Goal: Task Accomplishment & Management: Manage account settings

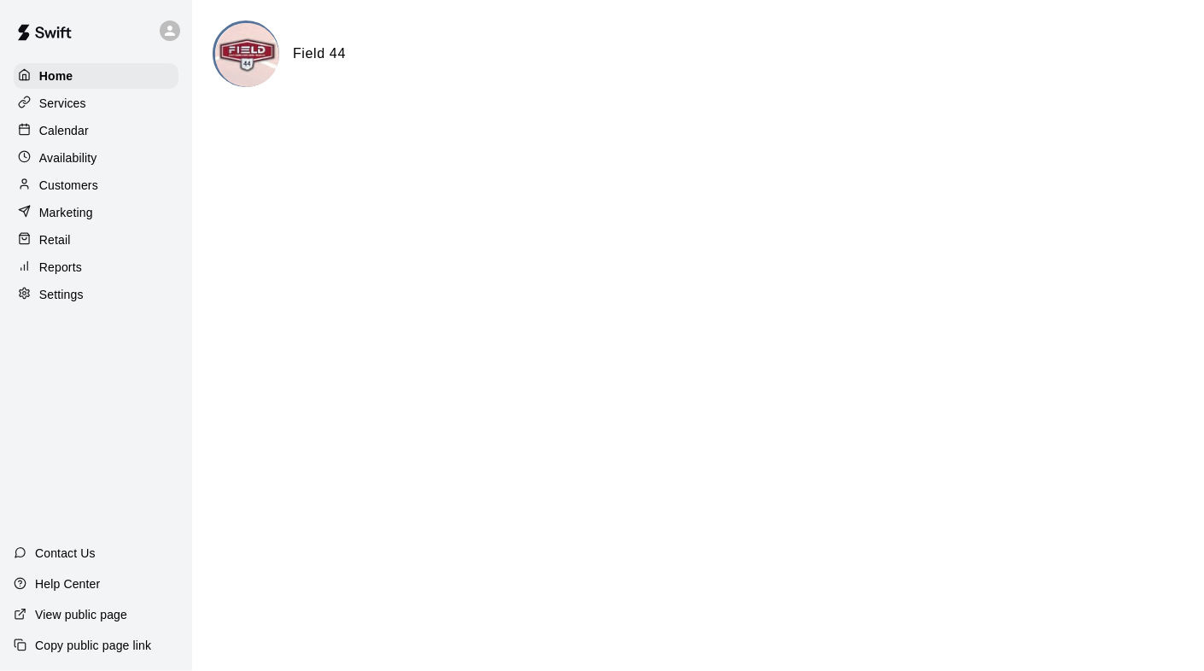
click at [77, 131] on p "Calendar" at bounding box center [64, 130] width 50 height 17
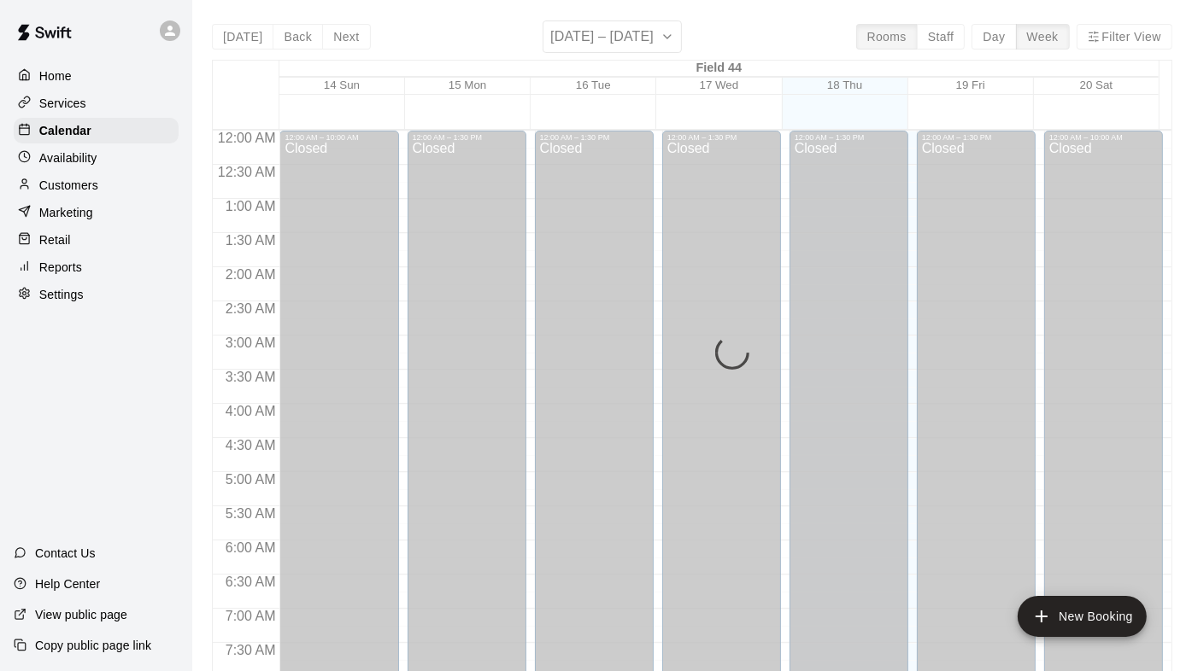
scroll to position [1010, 0]
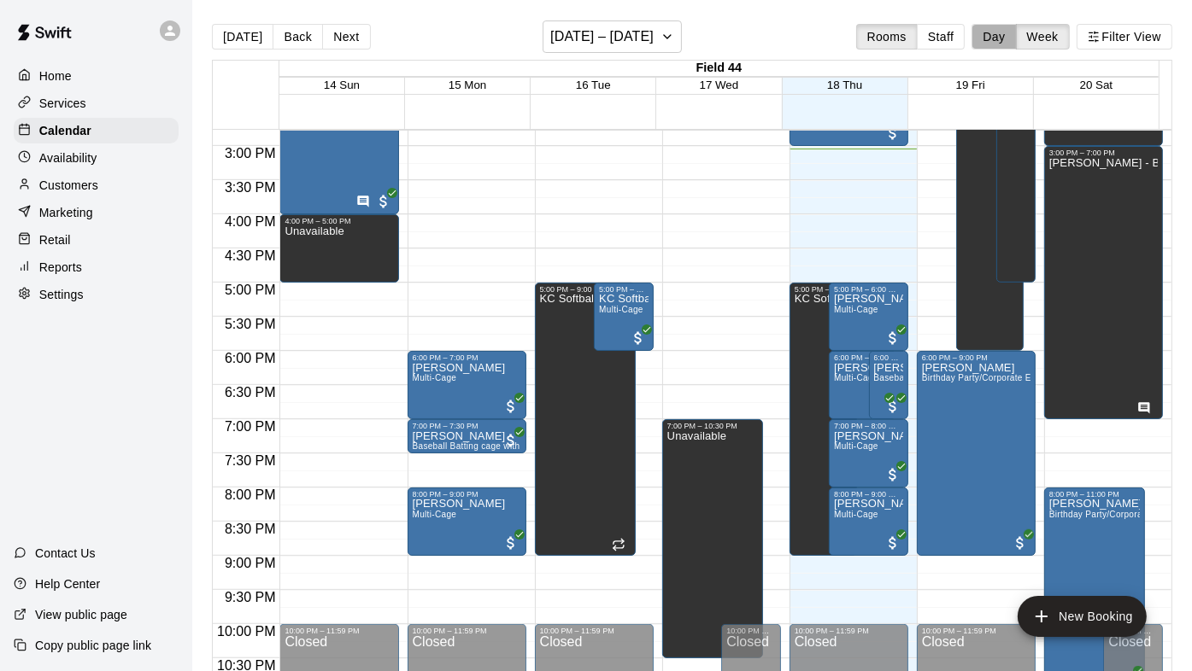
drag, startPoint x: 1001, startPoint y: 39, endPoint x: 947, endPoint y: 56, distance: 57.0
click at [1000, 38] on button "Day" at bounding box center [993, 37] width 44 height 26
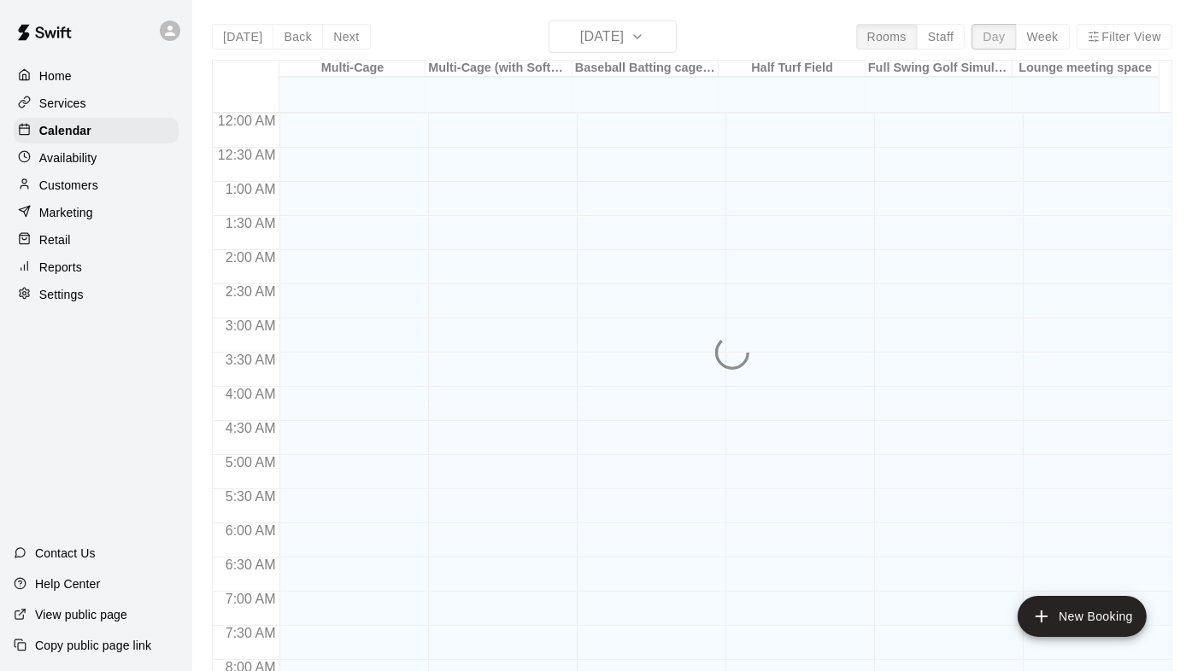
scroll to position [1028, 0]
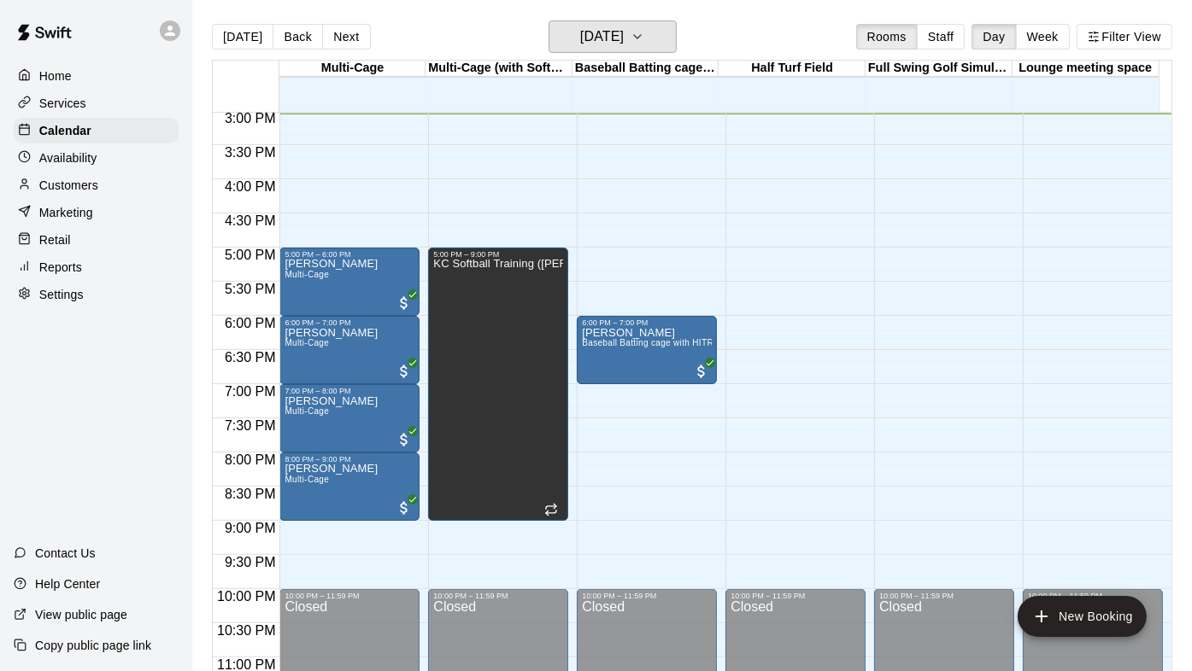
click at [624, 32] on h6 "[DATE]" at bounding box center [602, 37] width 44 height 24
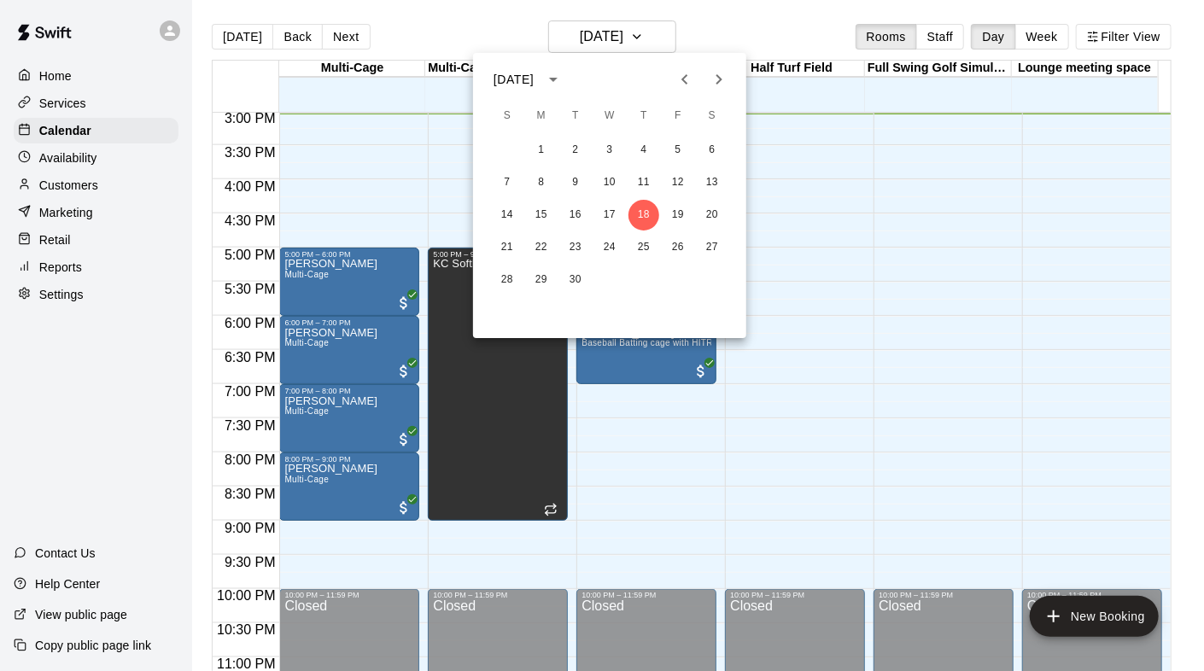
click at [724, 78] on icon "Next month" at bounding box center [719, 79] width 21 height 21
click at [712, 181] on button "11" at bounding box center [712, 182] width 31 height 31
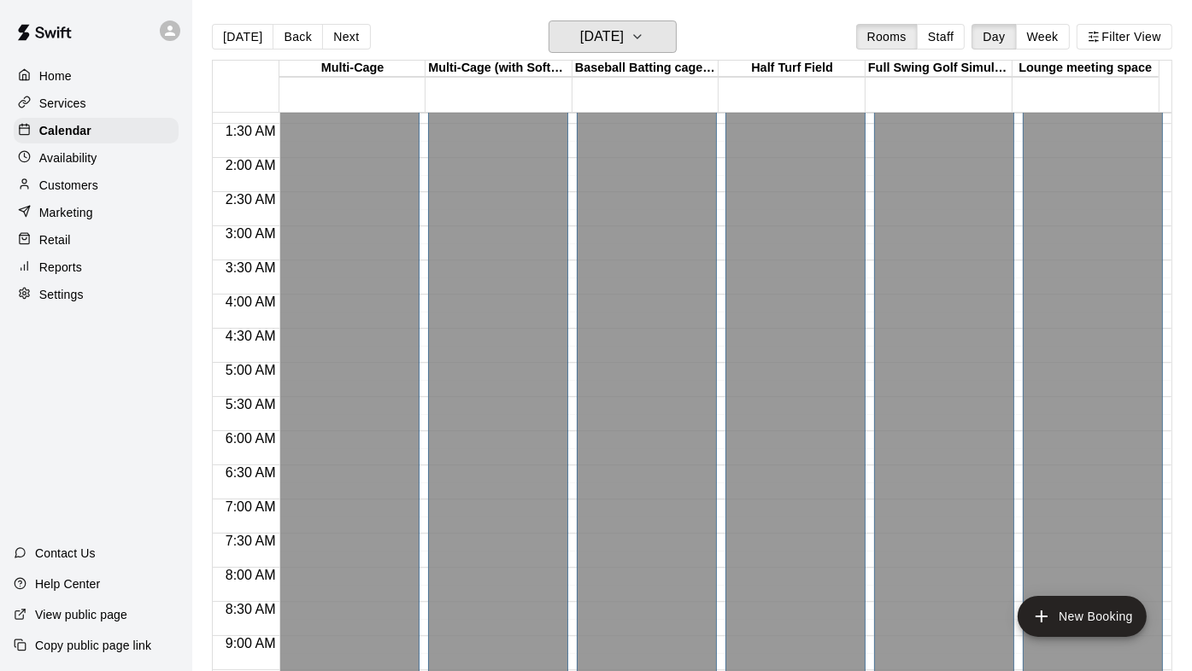
scroll to position [85, 0]
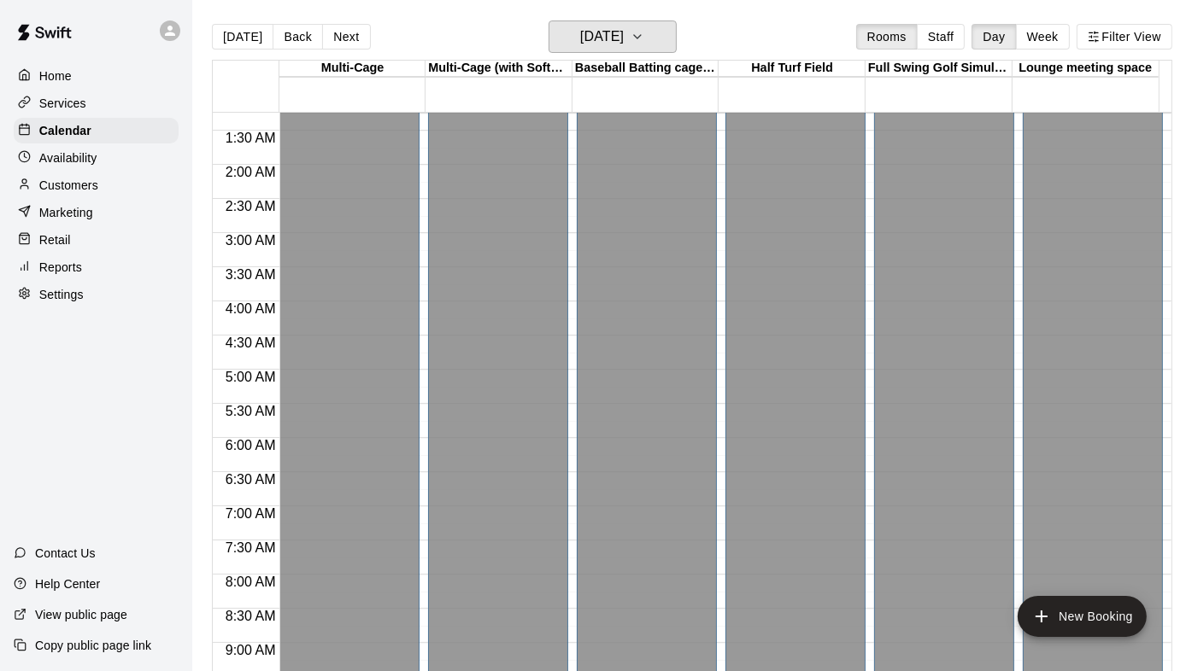
click at [607, 35] on h6 "[DATE]" at bounding box center [602, 37] width 44 height 24
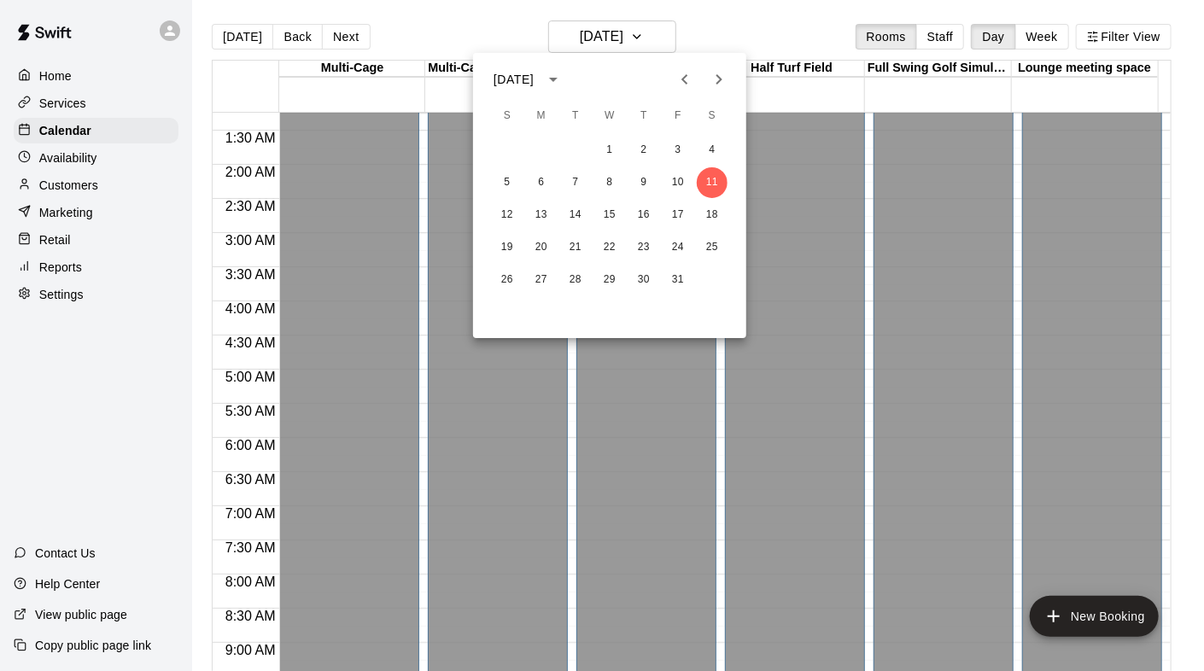
click at [680, 79] on icon "Previous month" at bounding box center [685, 79] width 21 height 21
click at [681, 79] on icon "Previous month" at bounding box center [685, 79] width 21 height 21
click at [642, 214] on button "17" at bounding box center [644, 215] width 31 height 31
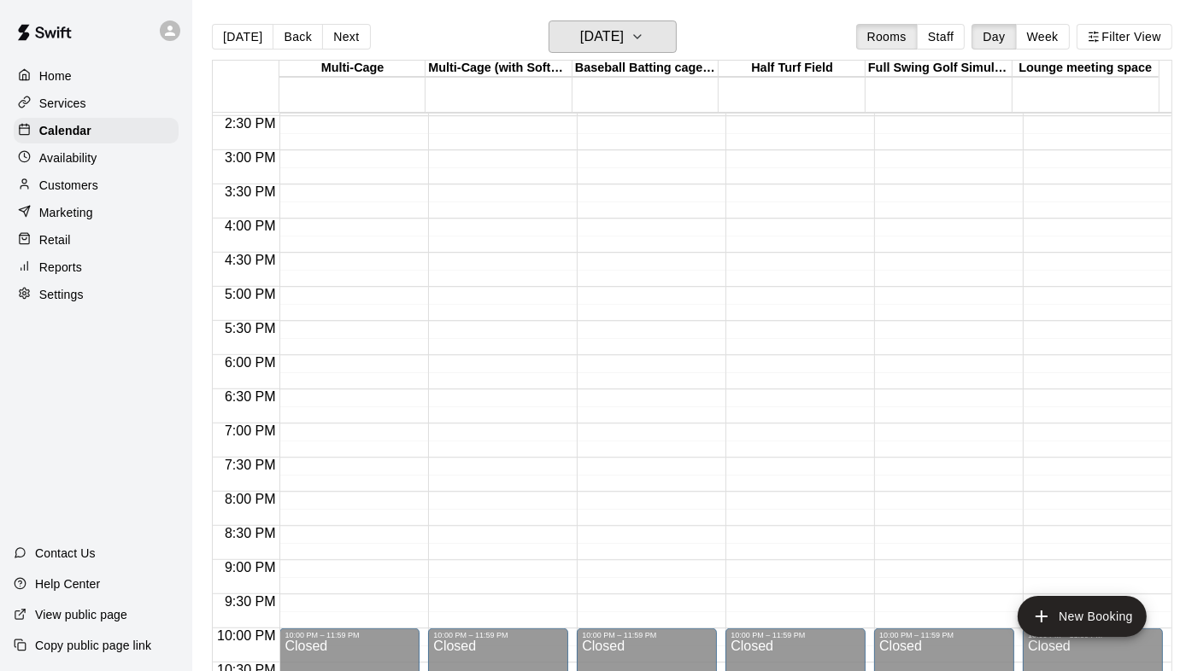
scroll to position [891, 0]
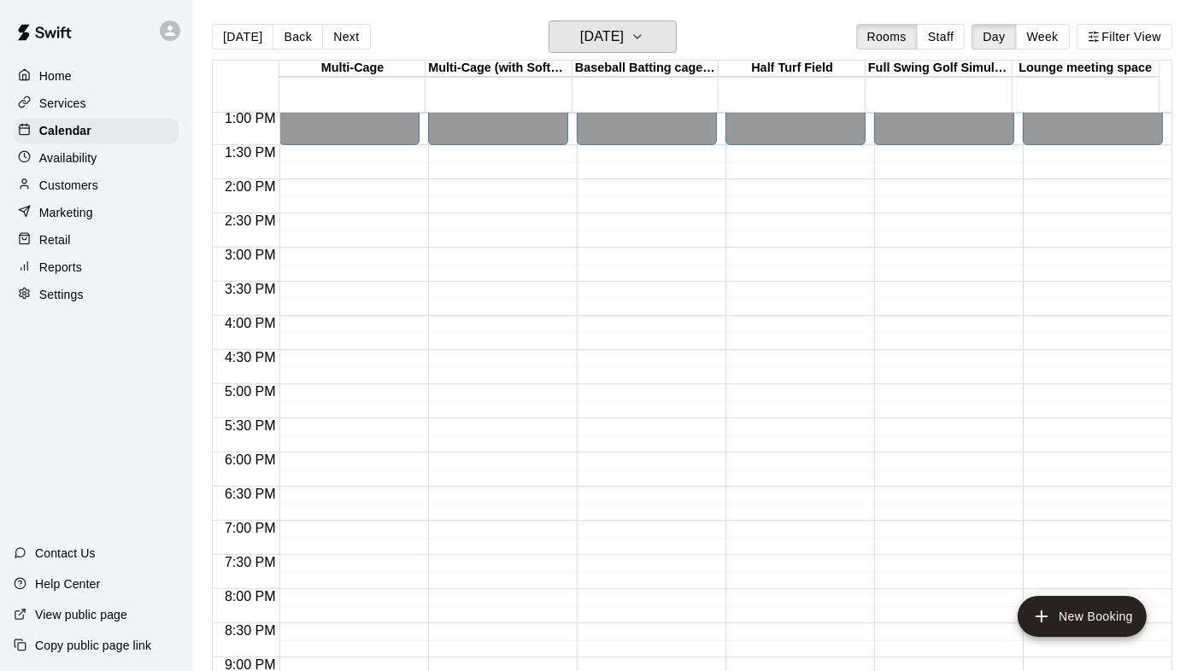
click at [644, 38] on icon "button" at bounding box center [637, 36] width 14 height 21
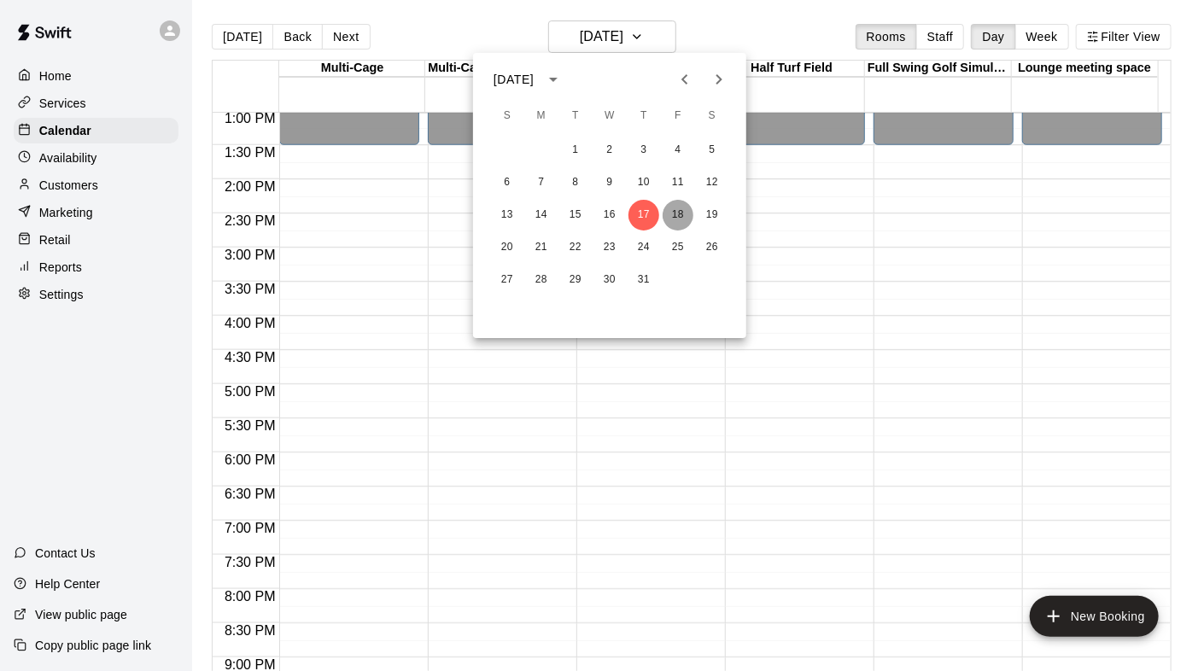
click at [678, 217] on button "18" at bounding box center [678, 215] width 31 height 31
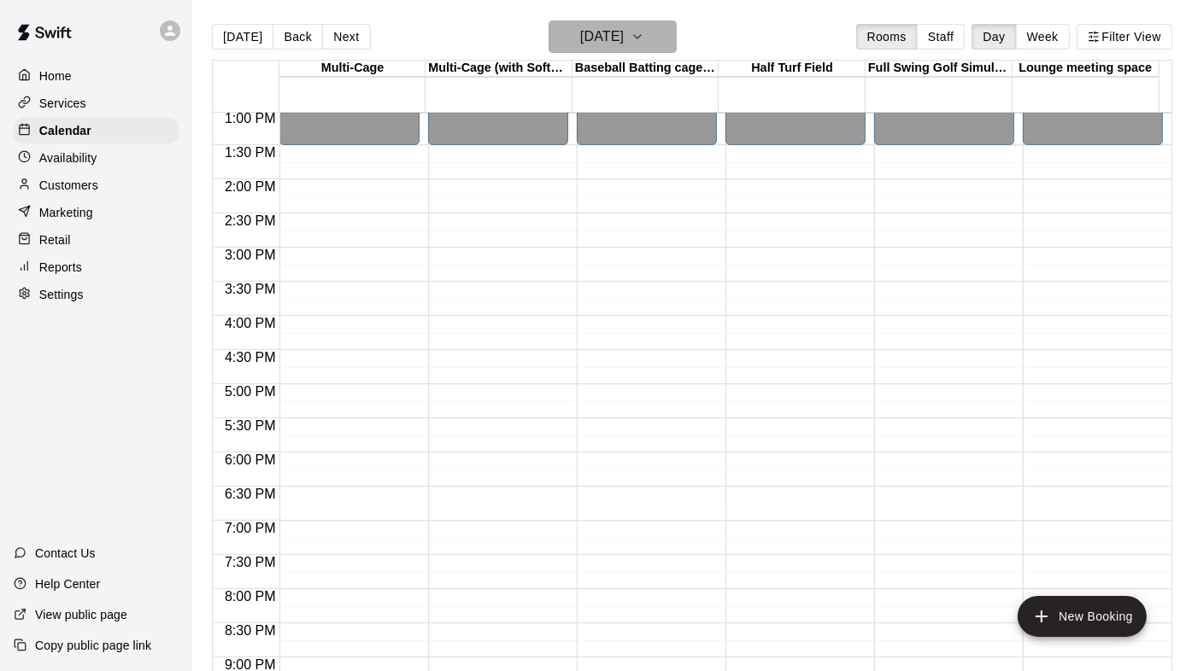
click at [644, 32] on icon "button" at bounding box center [637, 36] width 14 height 21
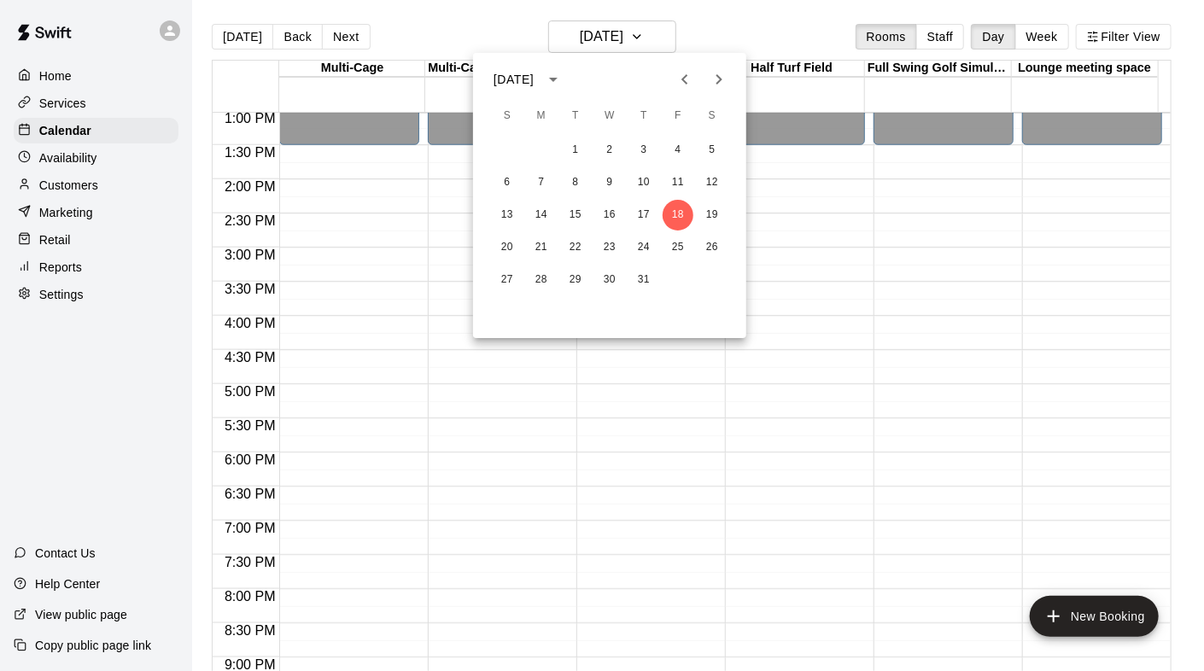
click at [717, 76] on icon "Next month" at bounding box center [719, 79] width 21 height 21
click at [718, 76] on icon "Next month" at bounding box center [719, 79] width 21 height 21
click at [684, 76] on icon "Previous month" at bounding box center [685, 79] width 21 height 21
click at [641, 221] on button "18" at bounding box center [644, 215] width 31 height 31
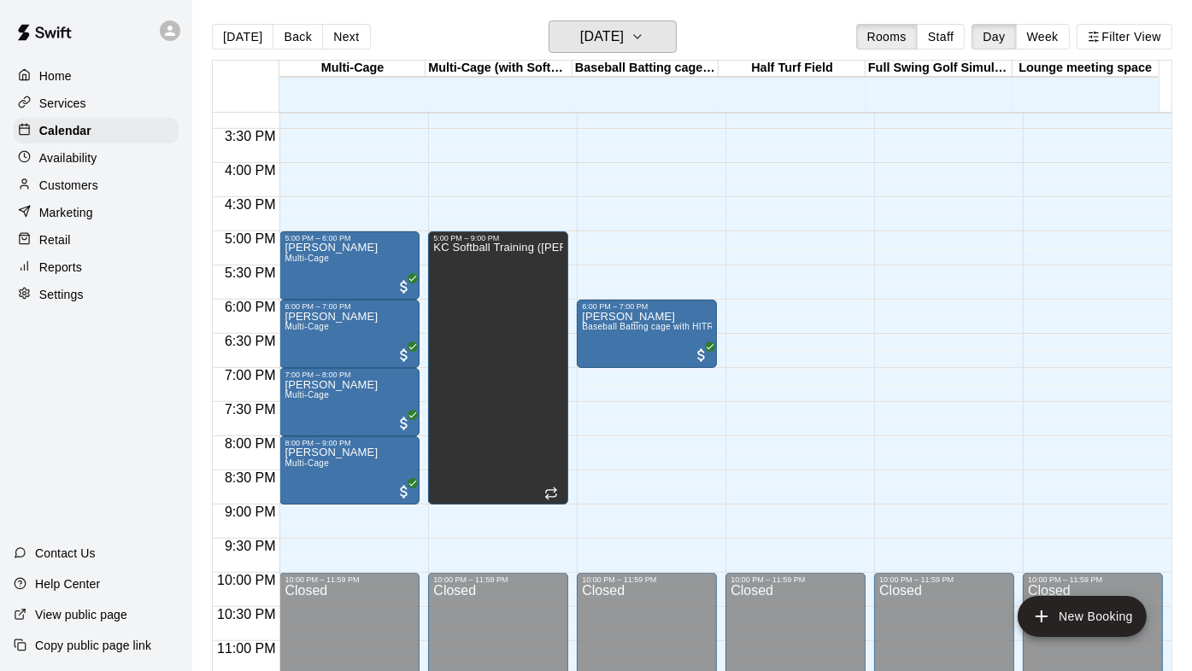
scroll to position [1062, 0]
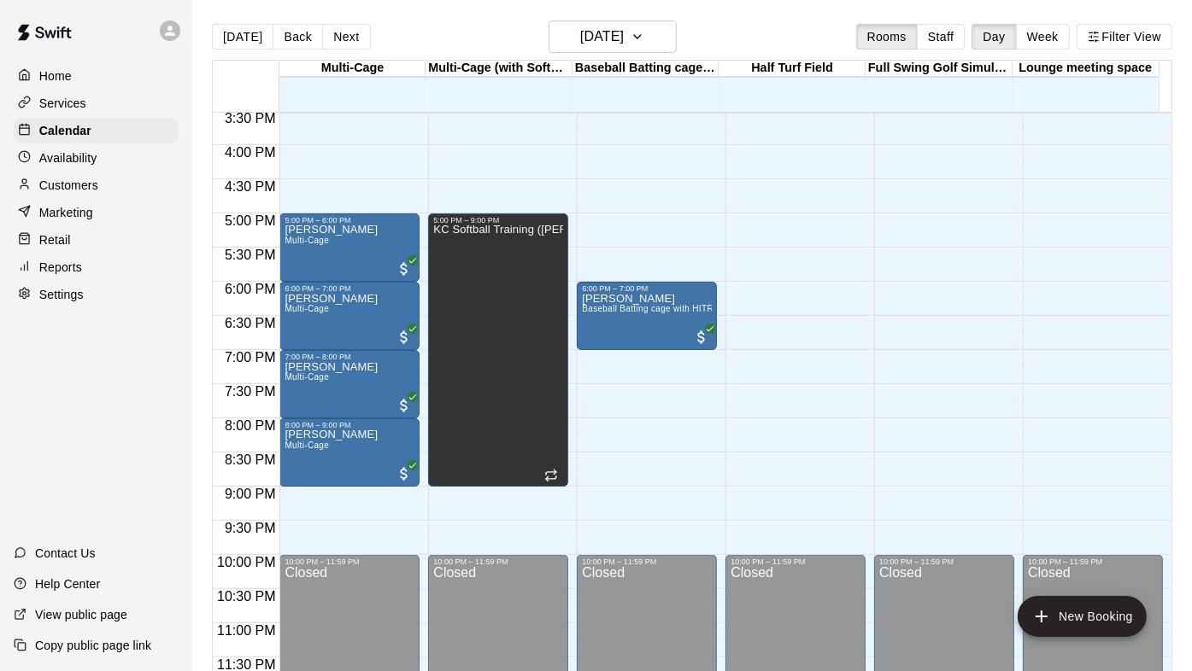
click at [591, 299] on p "[PERSON_NAME]" at bounding box center [647, 299] width 130 height 0
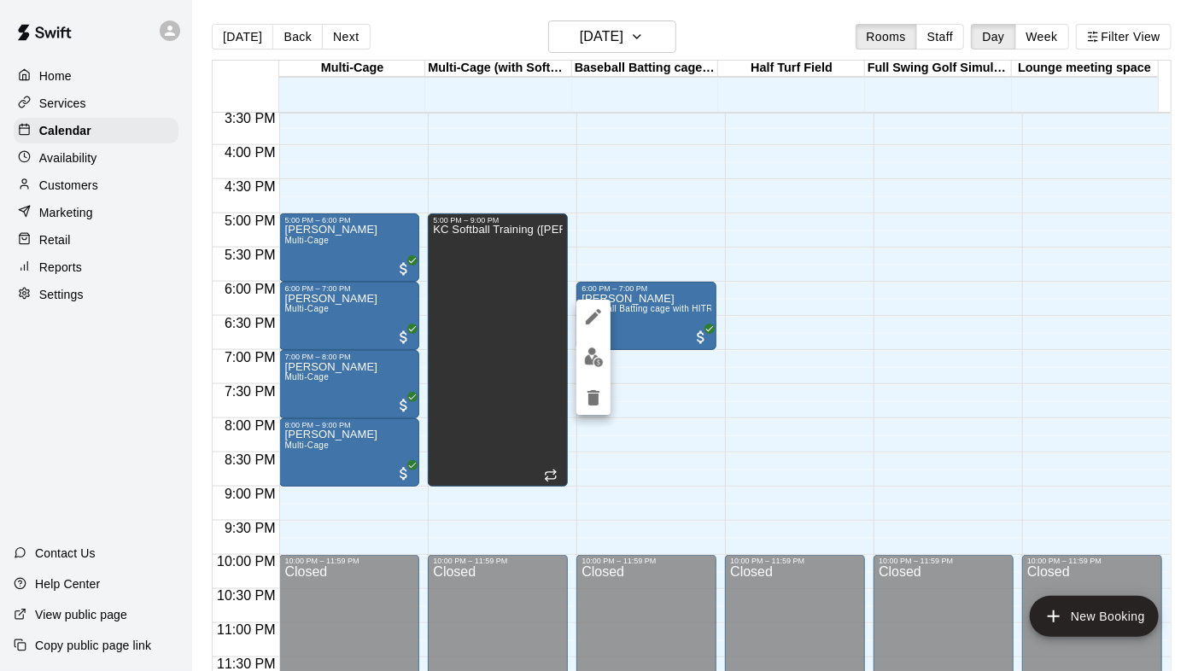
click at [748, 319] on div at bounding box center [602, 335] width 1204 height 671
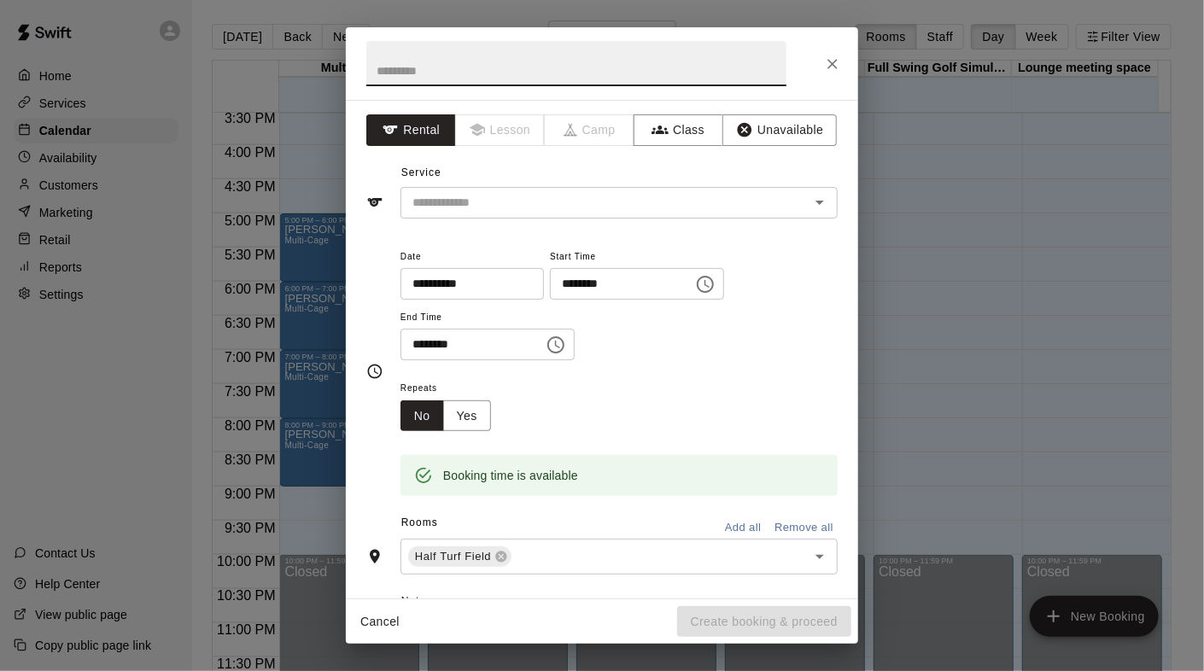
click at [823, 61] on button "Close" at bounding box center [833, 64] width 31 height 31
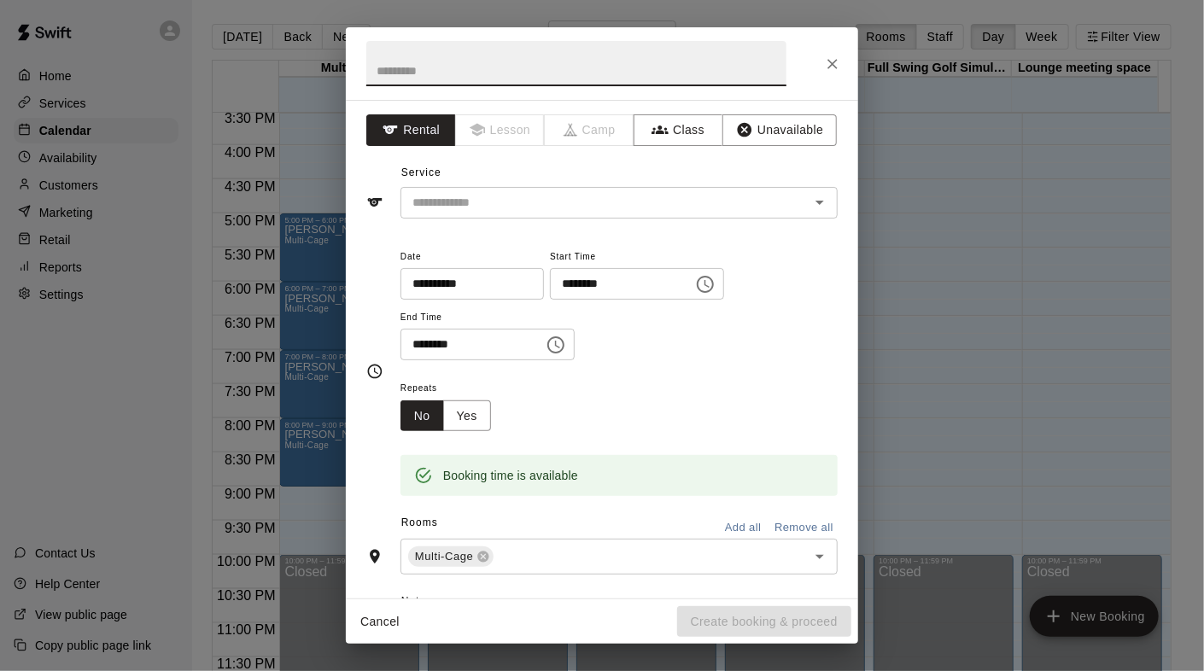
click at [838, 43] on div at bounding box center [602, 63] width 513 height 73
click at [842, 60] on button "Close" at bounding box center [833, 64] width 31 height 31
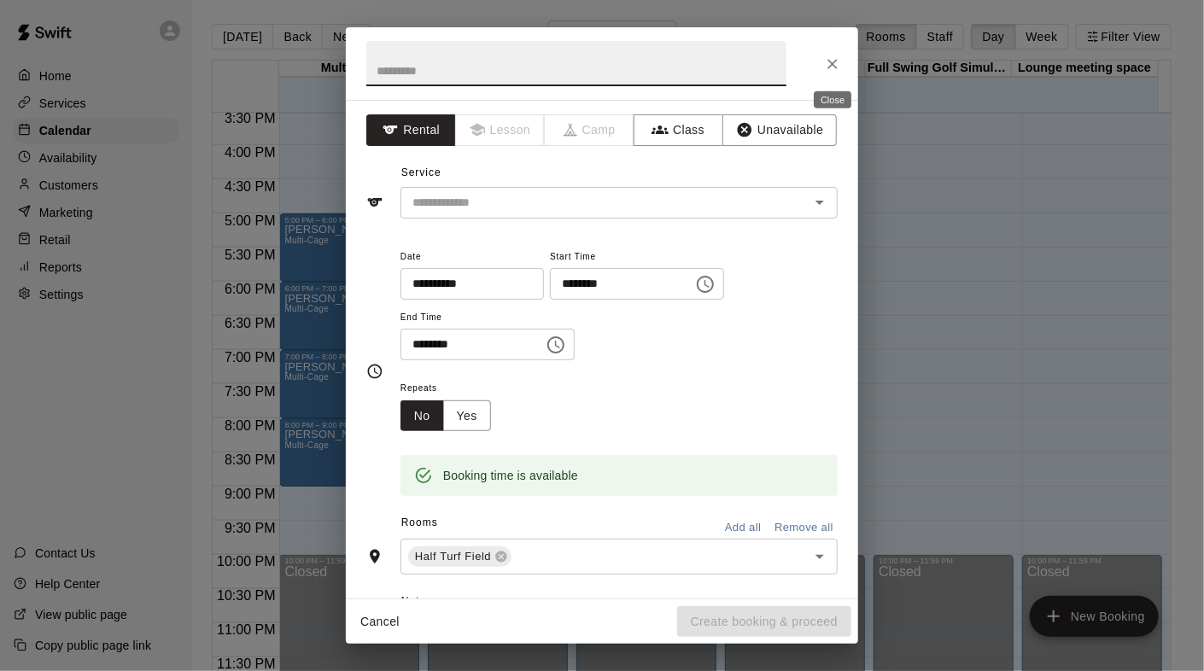
click at [840, 59] on icon "Close" at bounding box center [832, 64] width 17 height 17
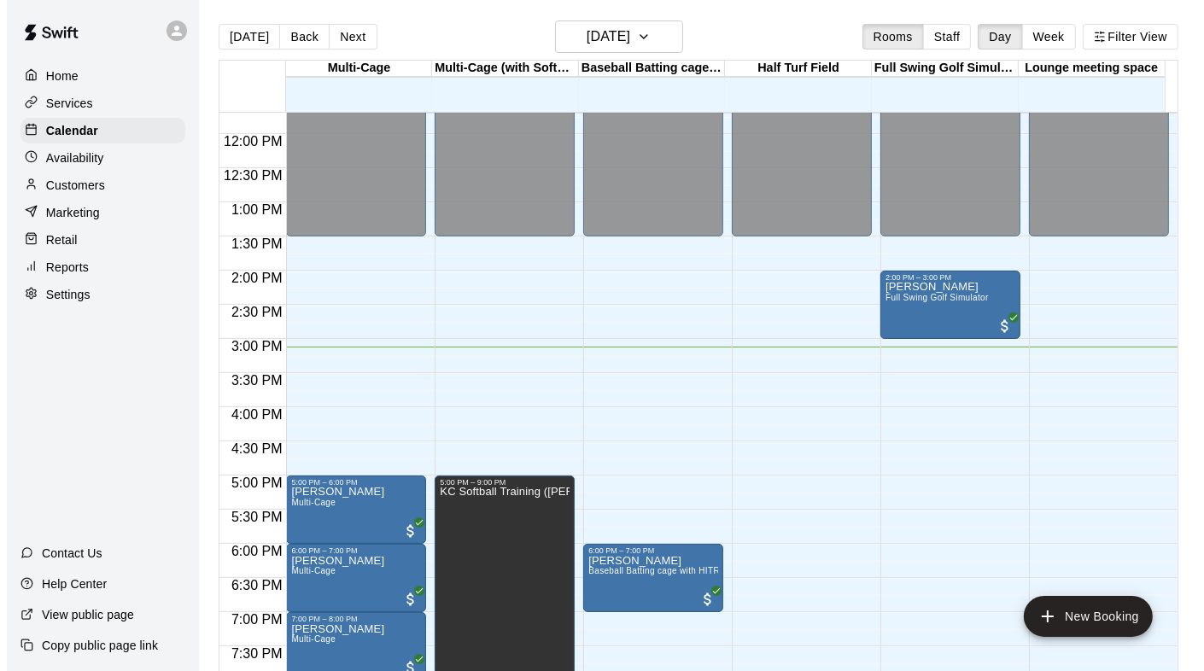
scroll to position [549, 0]
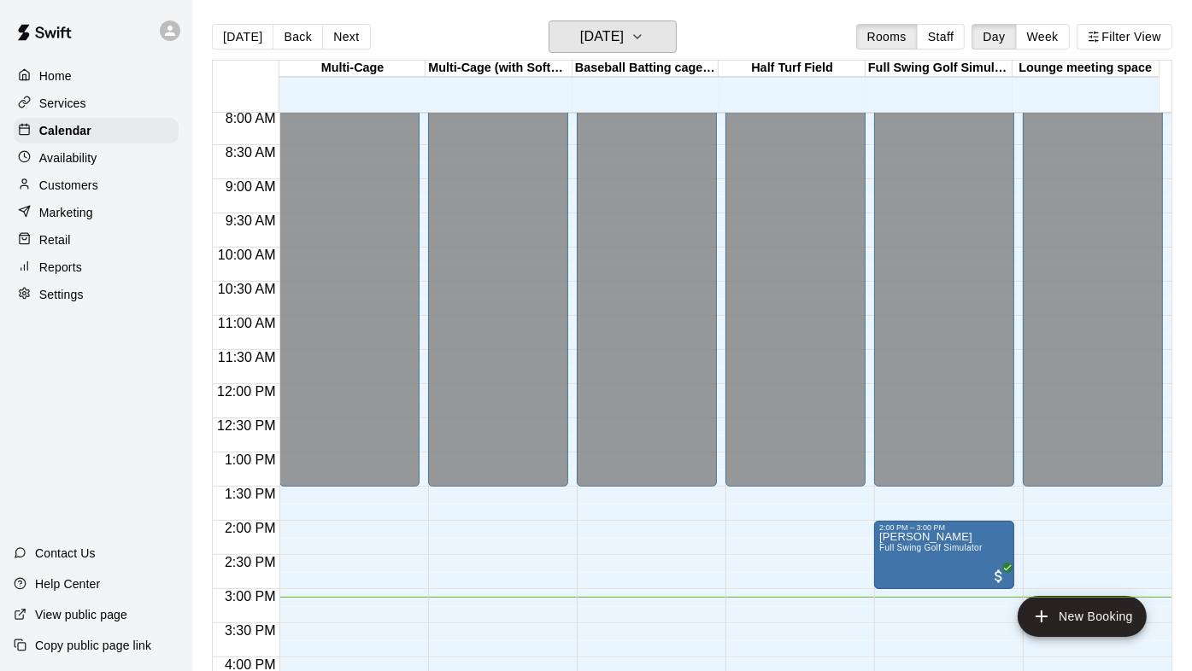
click at [656, 26] on button "[DATE]" at bounding box center [612, 37] width 128 height 32
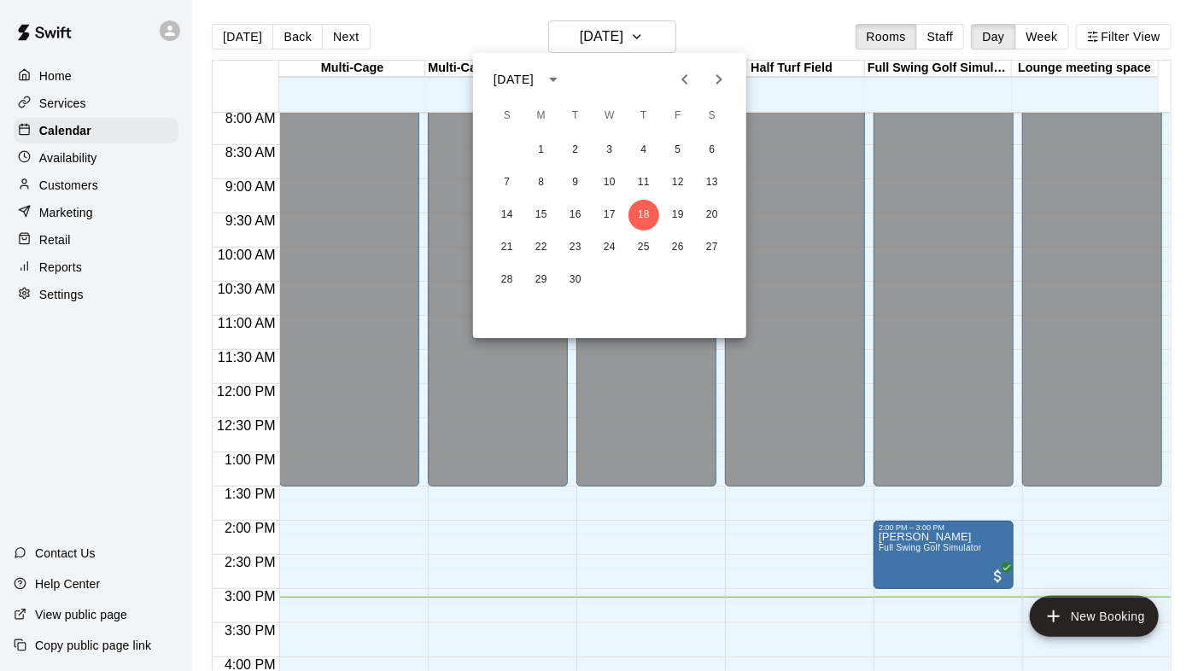
click at [720, 77] on icon "Next month" at bounding box center [720, 79] width 6 height 10
click at [724, 77] on icon "Next month" at bounding box center [719, 79] width 21 height 21
click at [677, 81] on icon "Previous month" at bounding box center [685, 79] width 21 height 21
click at [739, 179] on div "5 6 7 8 9 10 11" at bounding box center [609, 182] width 273 height 31
click at [721, 185] on button "11" at bounding box center [712, 182] width 31 height 31
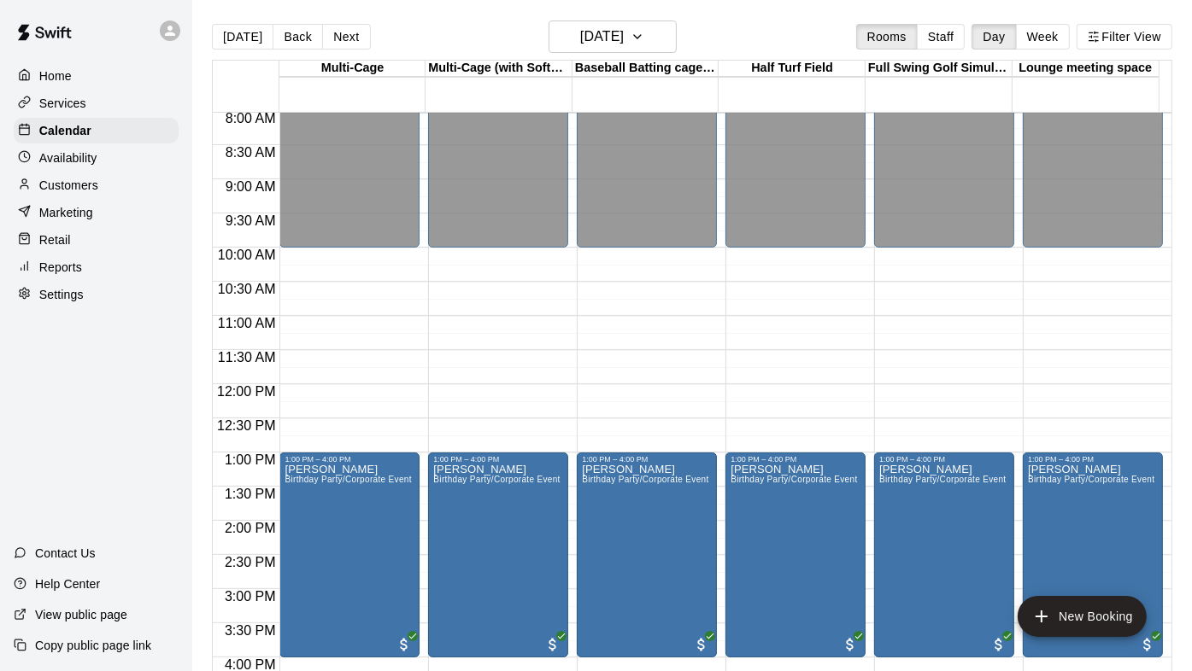
click at [307, 250] on div "12:00 AM – 10:00 AM Closed 1:00 PM – 4:00 PM [PERSON_NAME] Birthday Party/Corpo…" at bounding box center [349, 384] width 140 height 1640
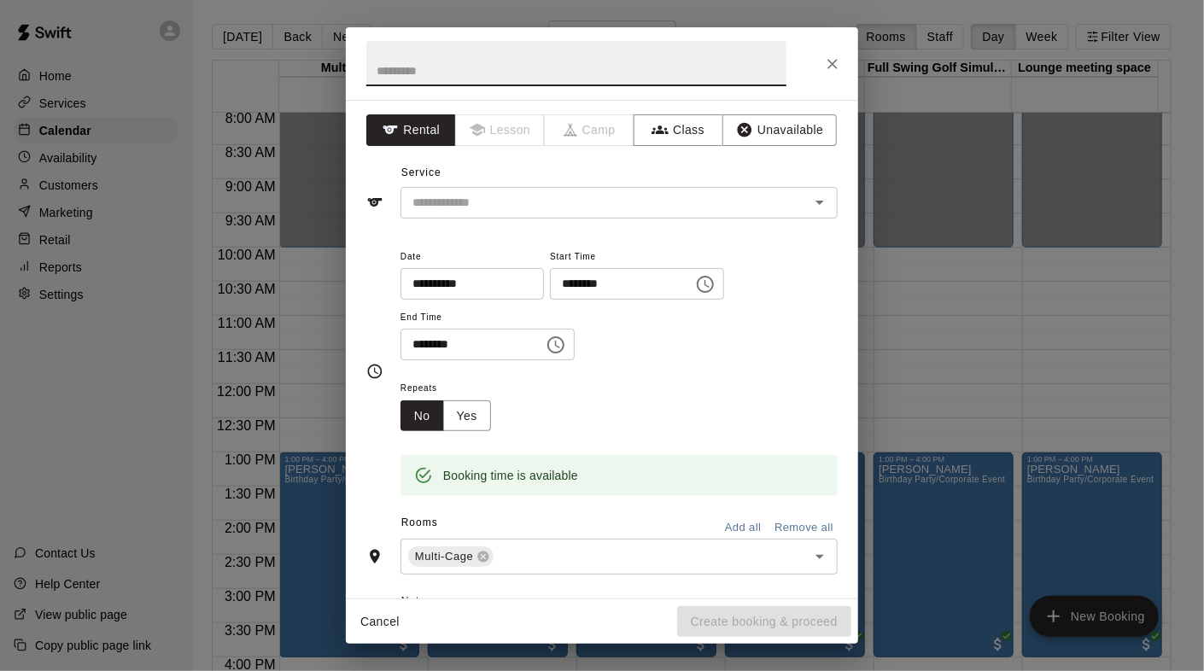
click at [605, 69] on input "text" at bounding box center [576, 63] width 420 height 45
type input "**********"
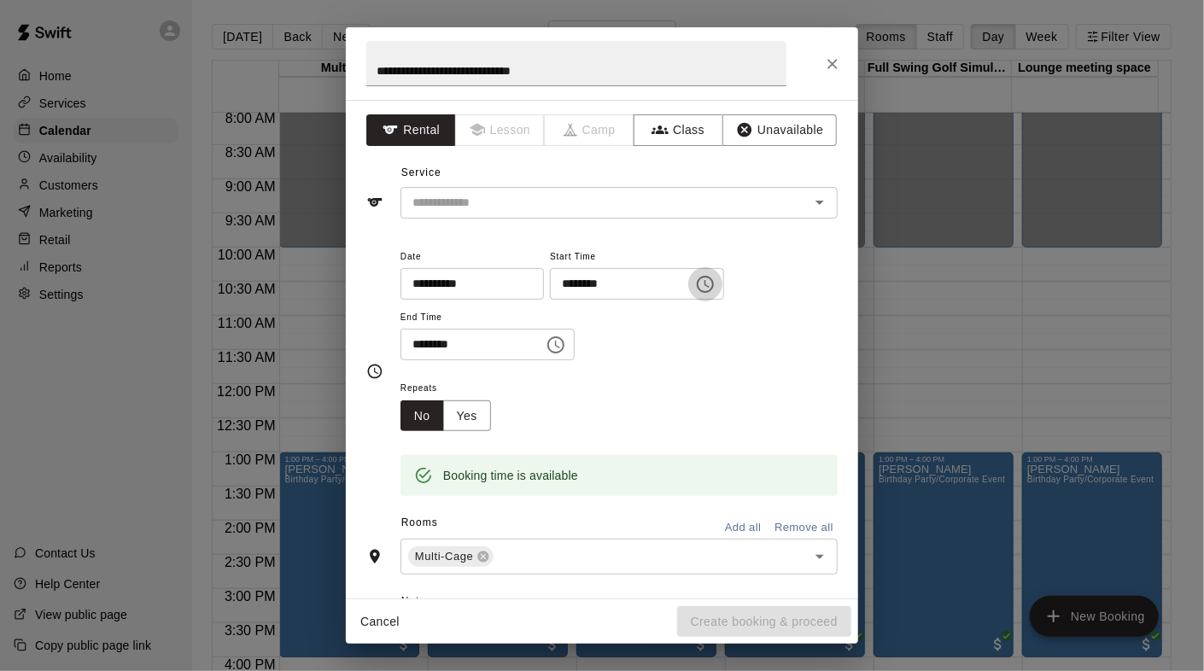
click at [716, 285] on icon "Choose time, selected time is 10:00 AM" at bounding box center [705, 284] width 21 height 21
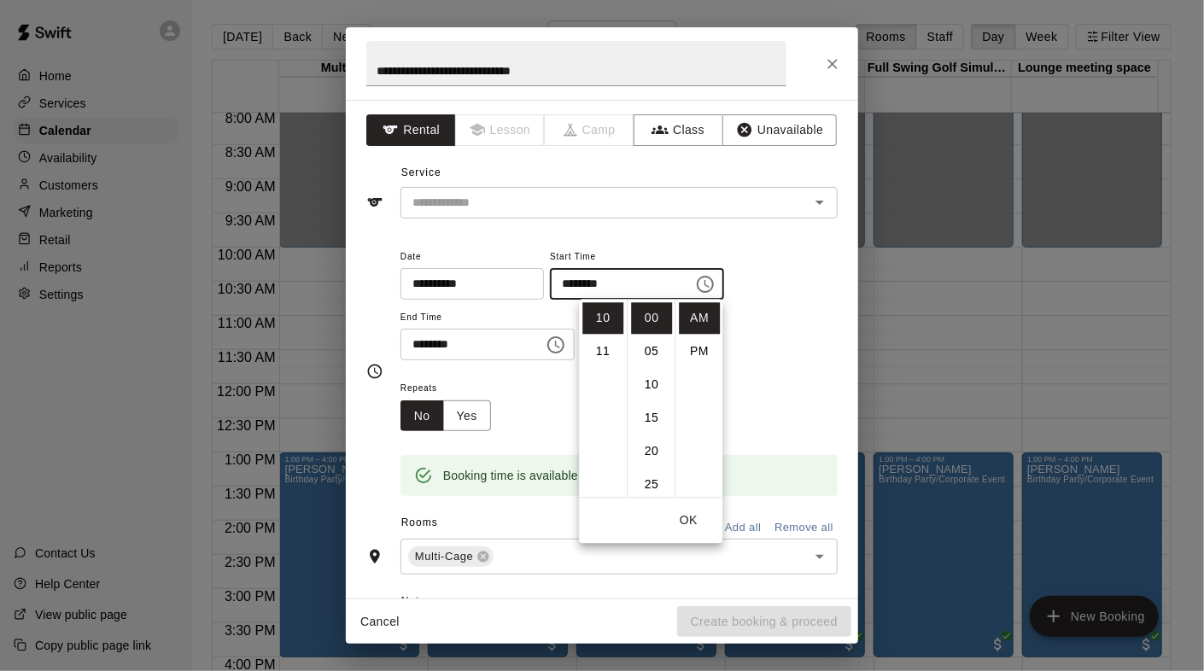
scroll to position [85, 0]
click at [697, 349] on li "PM" at bounding box center [699, 352] width 41 height 32
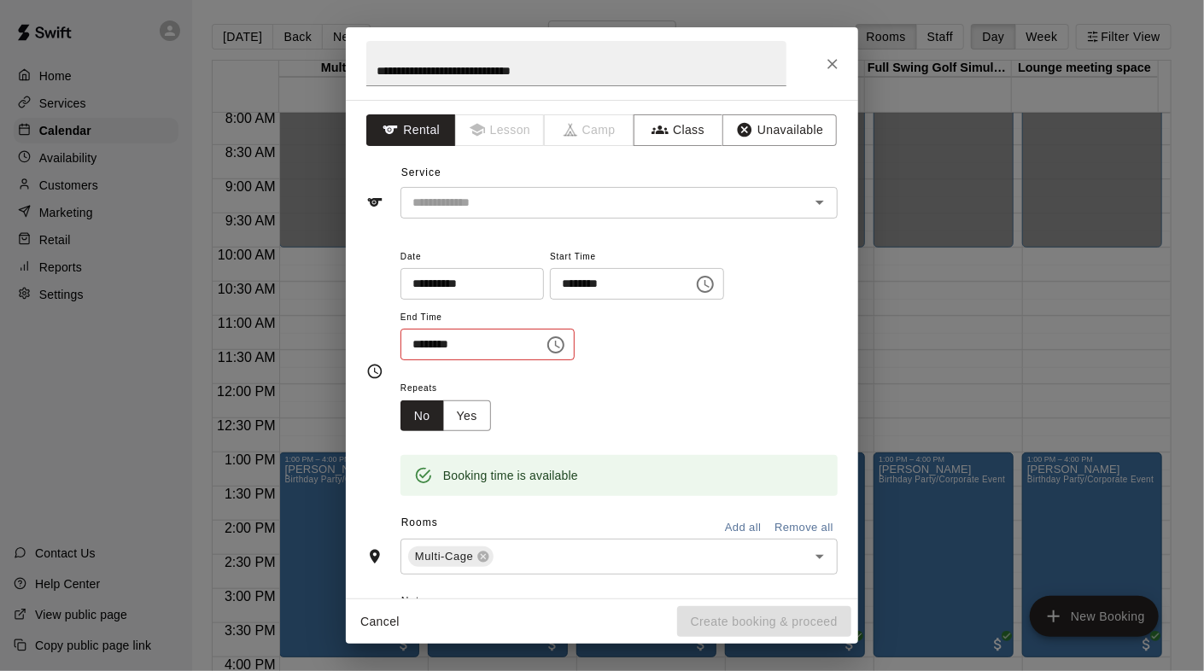
drag, startPoint x: 642, startPoint y: 277, endPoint x: 663, endPoint y: 279, distance: 20.7
click at [643, 277] on input "********" at bounding box center [616, 284] width 132 height 32
click at [716, 283] on icon "Choose time, selected time is 10:00 PM" at bounding box center [705, 284] width 21 height 21
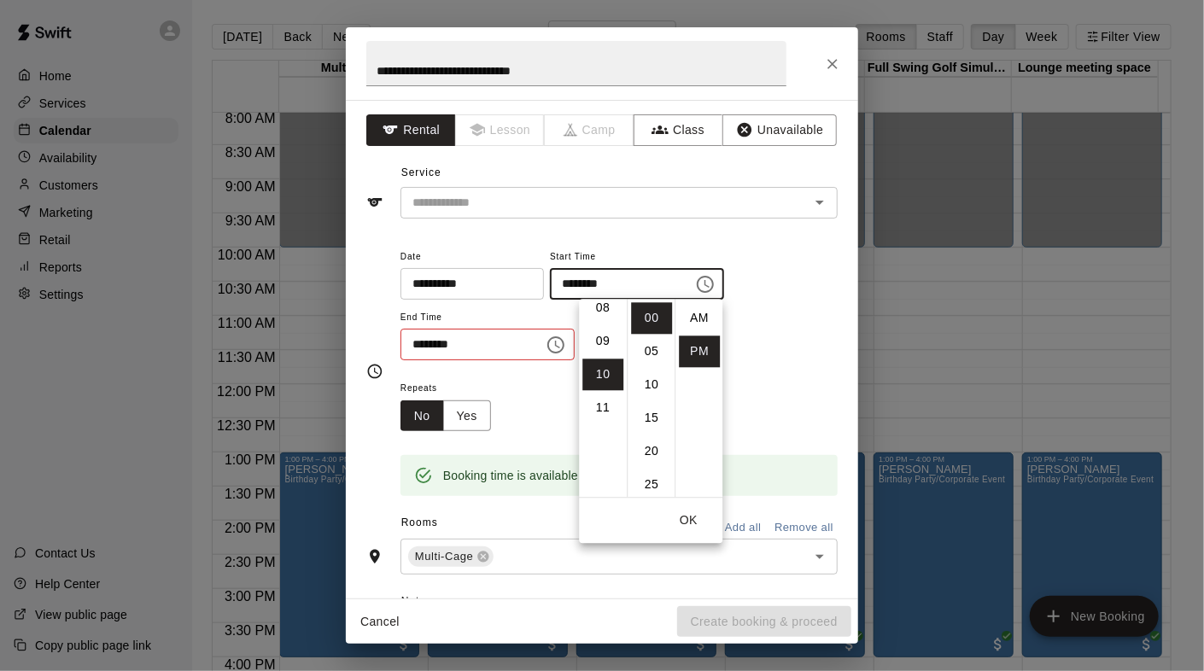
scroll to position [248, 0]
click at [702, 313] on li "AM" at bounding box center [699, 318] width 41 height 32
type input "********"
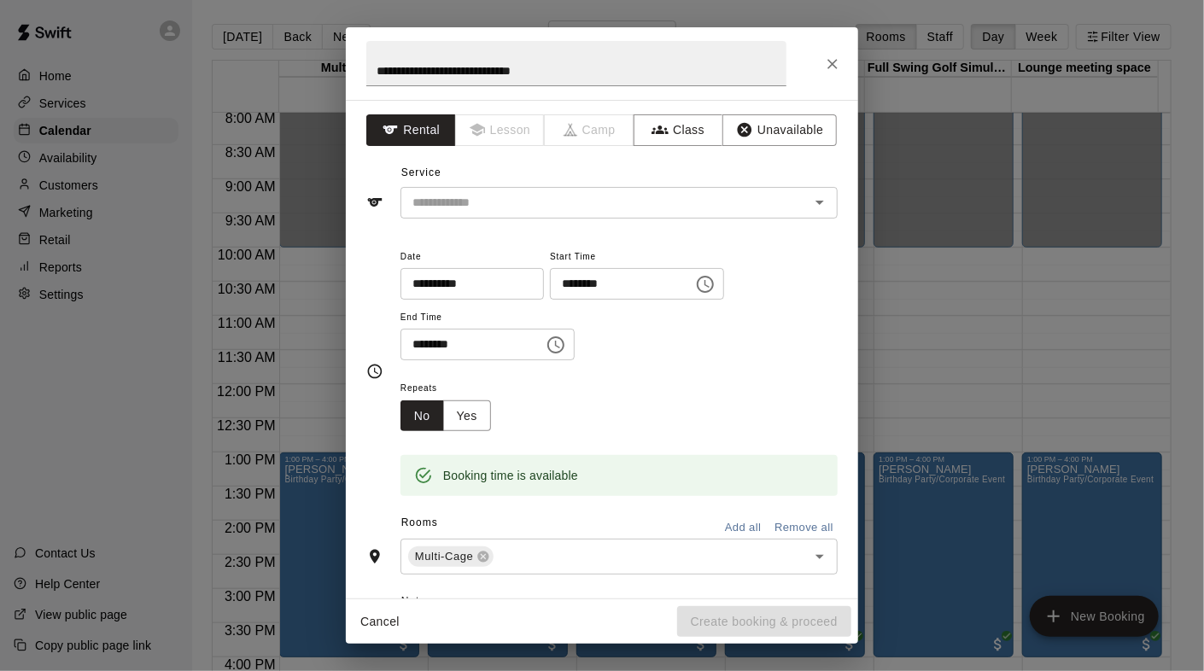
drag, startPoint x: 652, startPoint y: 349, endPoint x: 604, endPoint y: 353, distance: 48.0
click at [649, 349] on div "**********" at bounding box center [619, 303] width 437 height 115
click at [566, 343] on icon "Choose time, selected time is 10:30 AM" at bounding box center [556, 345] width 21 height 21
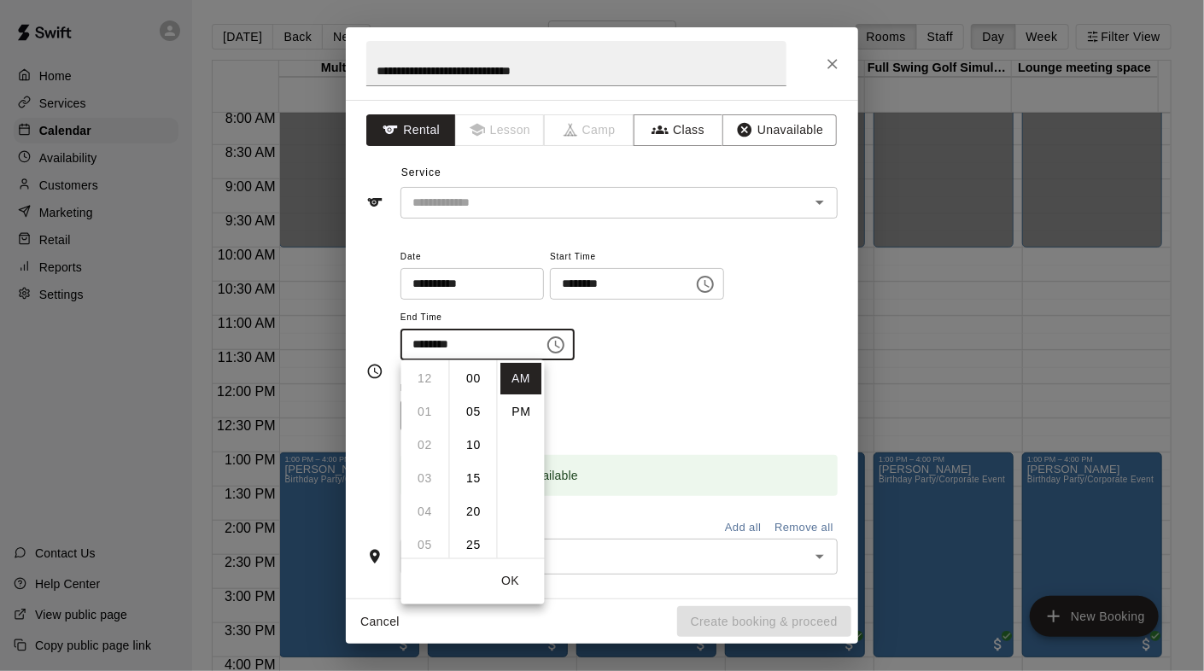
scroll to position [200, 0]
click at [523, 411] on li "PM" at bounding box center [521, 413] width 41 height 32
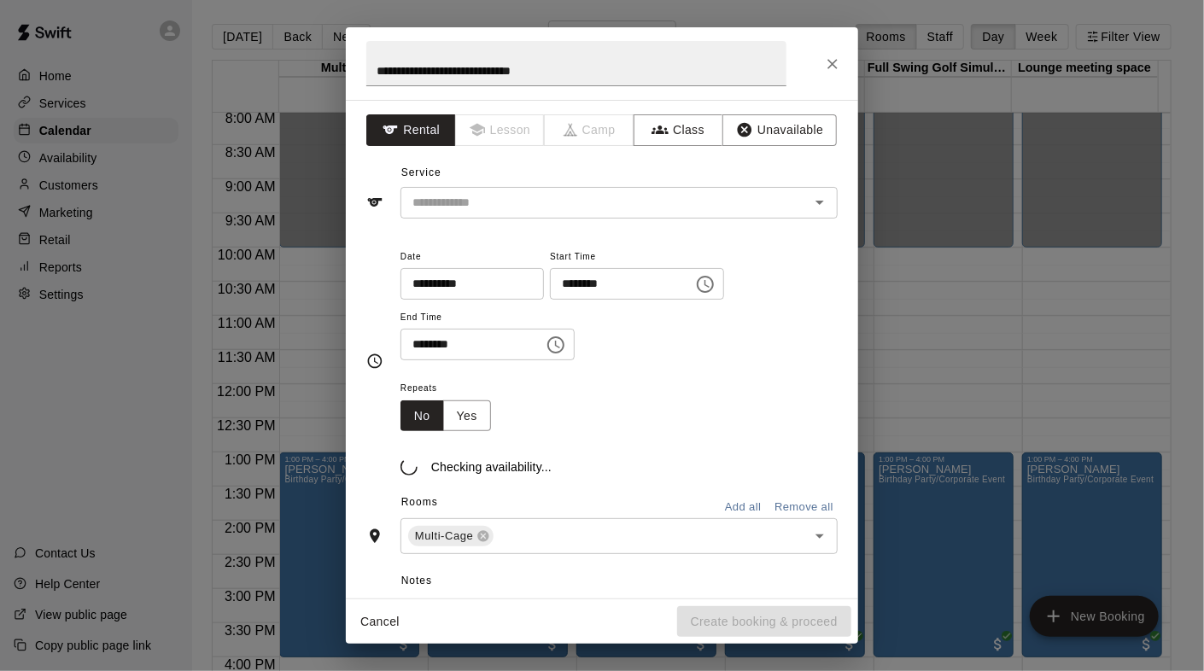
scroll to position [31, 0]
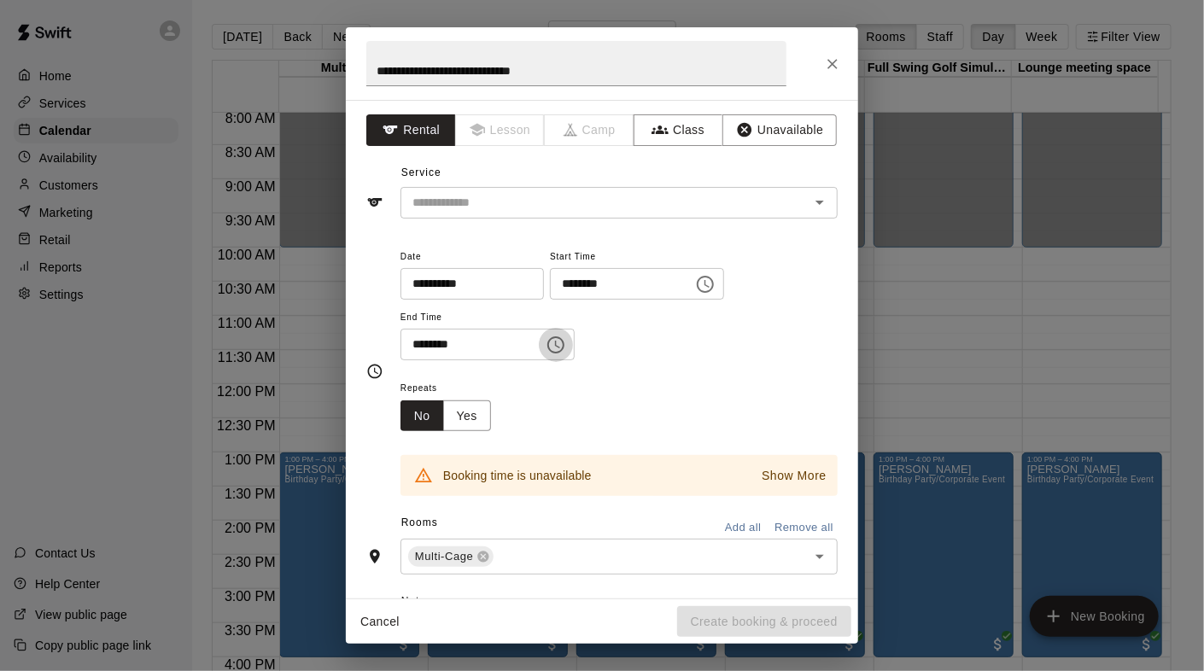
click at [566, 339] on icon "Choose time, selected time is 10:30 PM" at bounding box center [556, 345] width 21 height 21
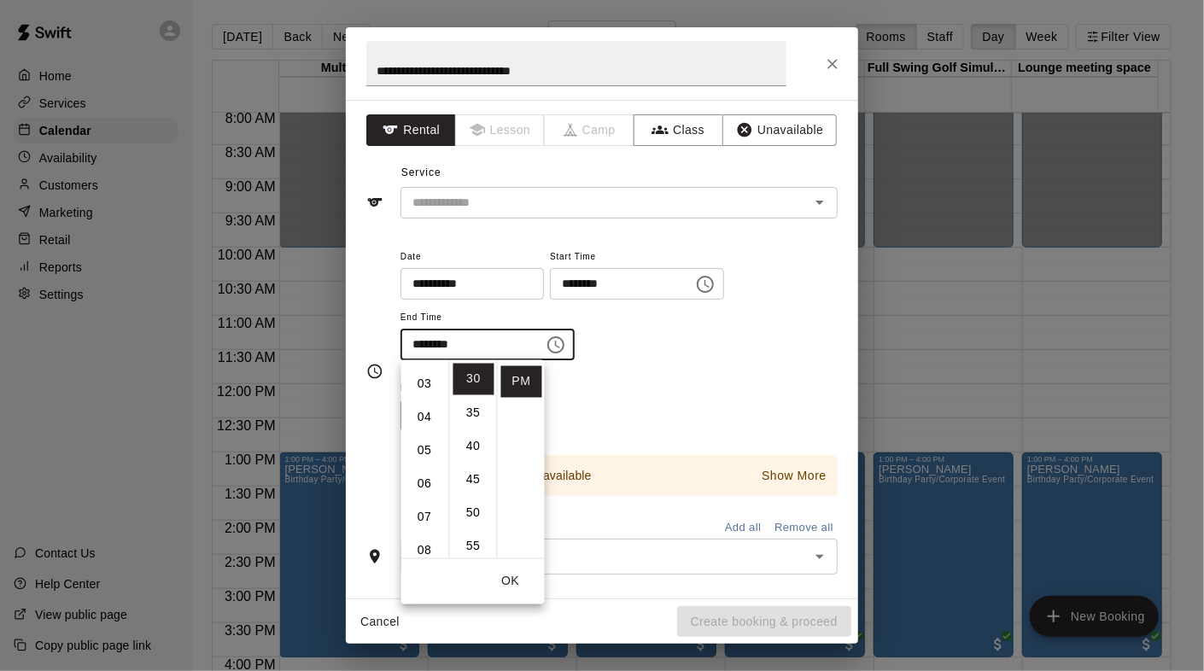
scroll to position [0, 0]
drag, startPoint x: 427, startPoint y: 409, endPoint x: 436, endPoint y: 412, distance: 8.9
click at [427, 410] on li "01" at bounding box center [425, 413] width 41 height 32
click at [478, 378] on li "00" at bounding box center [474, 380] width 41 height 32
type input "********"
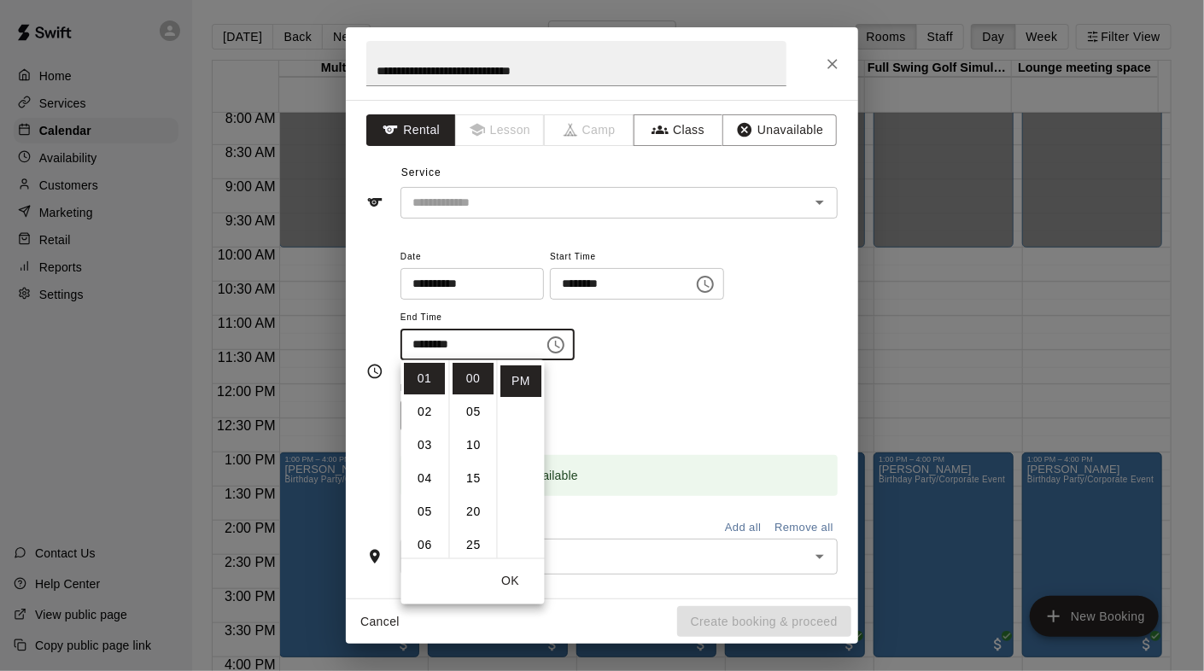
click at [767, 398] on div "Repeats No Yes" at bounding box center [619, 405] width 437 height 54
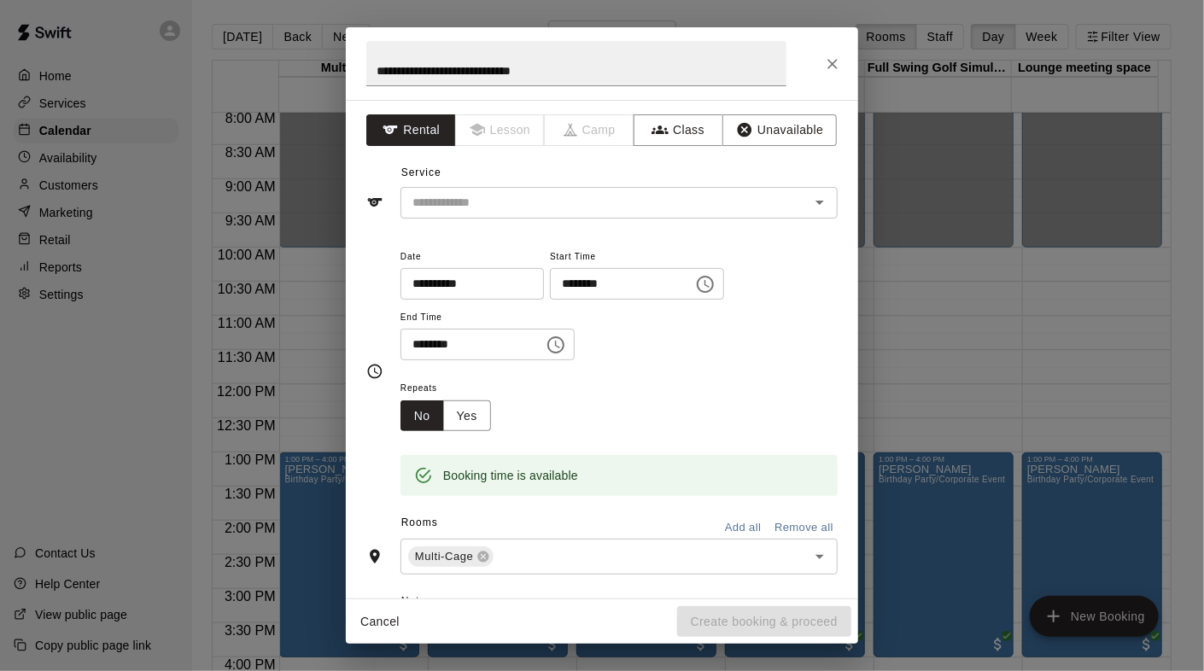
scroll to position [85, 0]
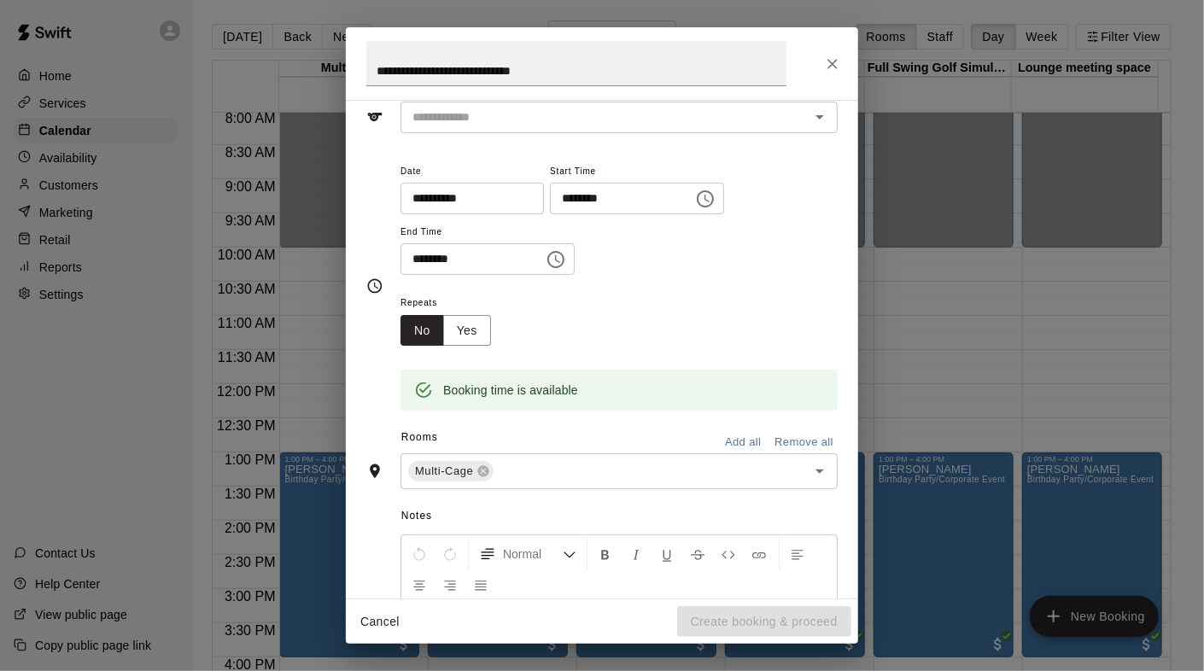
click at [735, 441] on button "Add all" at bounding box center [743, 443] width 55 height 26
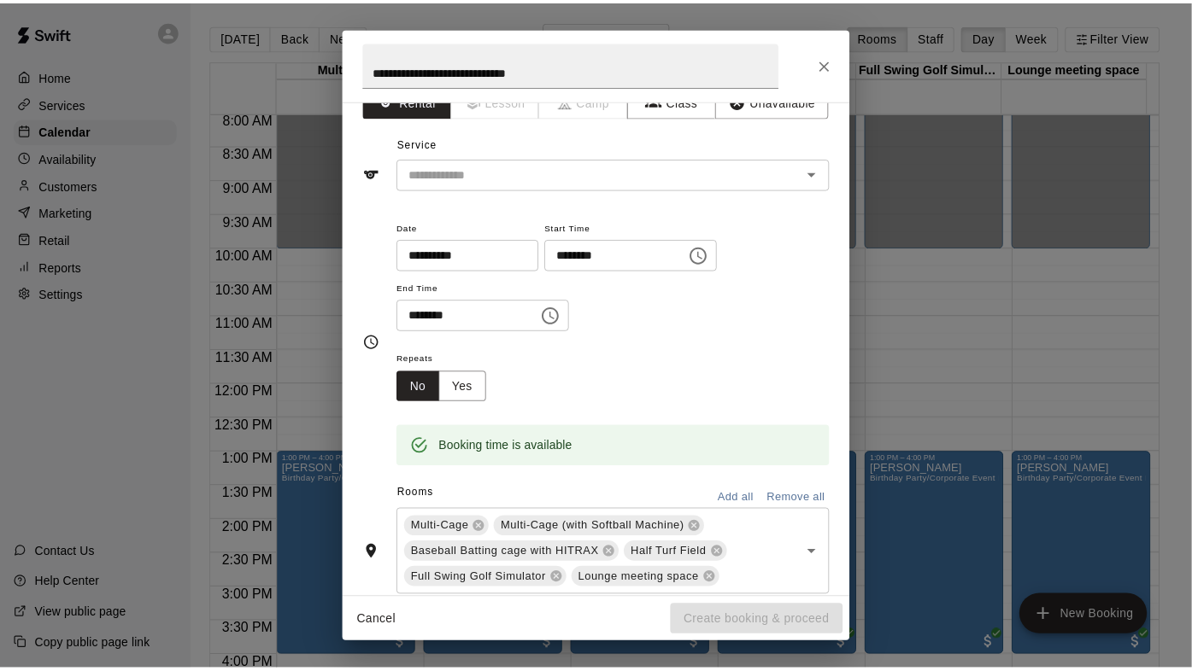
scroll to position [0, 0]
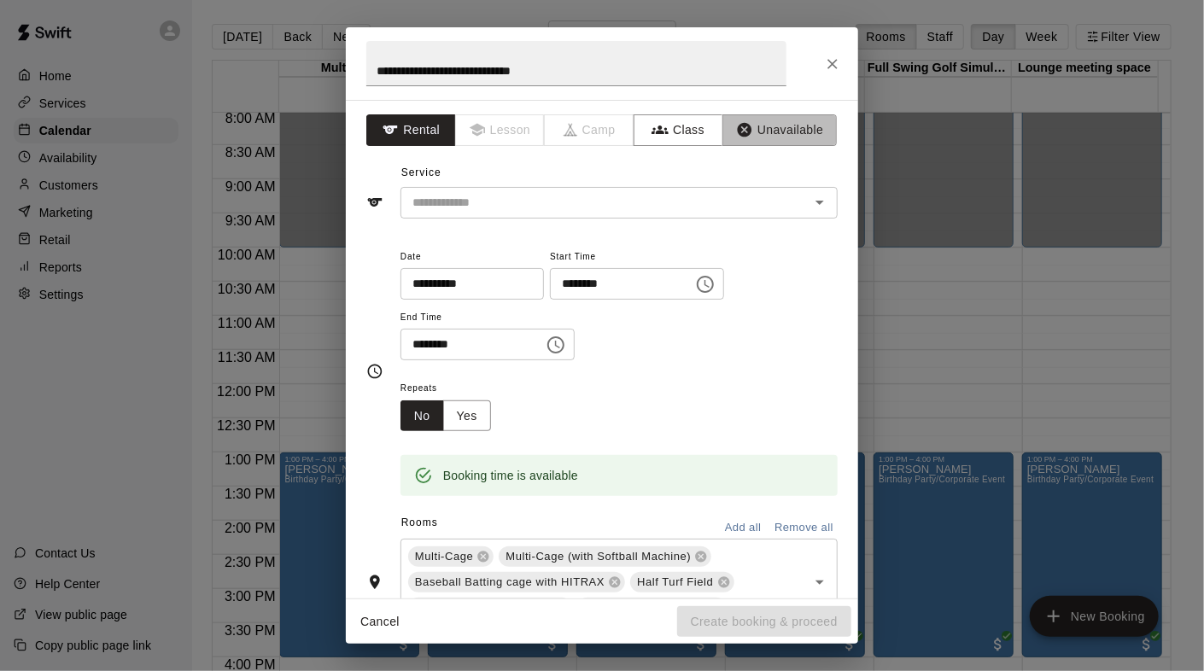
click at [761, 127] on button "Unavailable" at bounding box center [780, 130] width 114 height 32
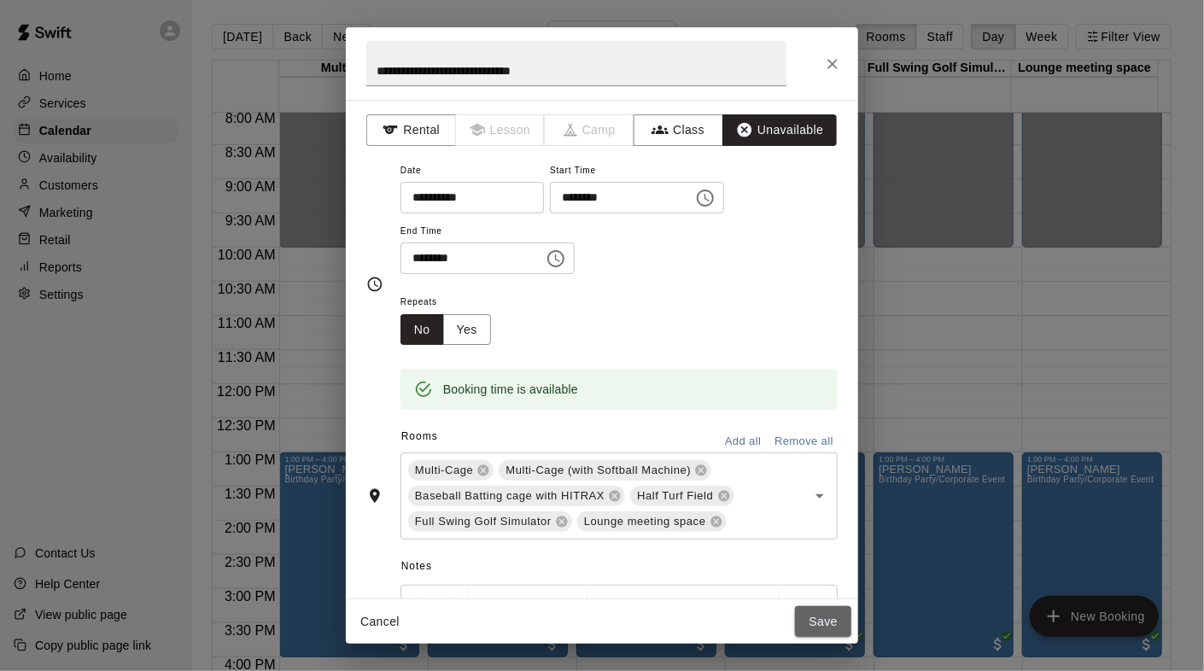
click at [824, 626] on button "Save" at bounding box center [823, 623] width 56 height 32
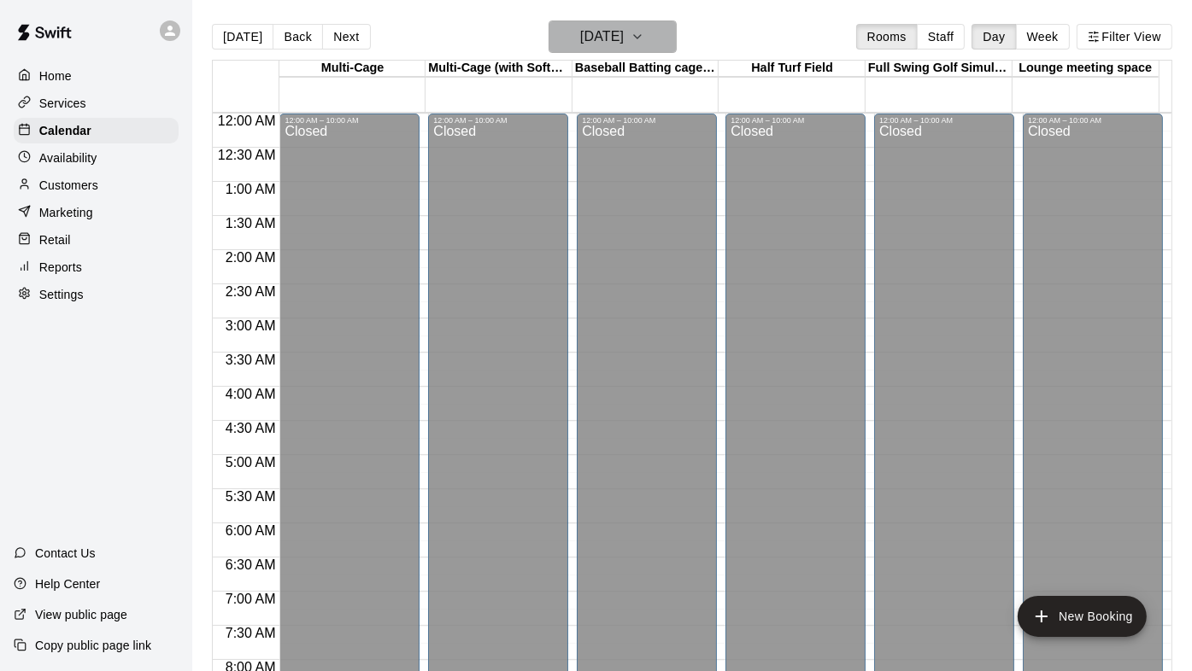
click at [644, 26] on icon "button" at bounding box center [637, 36] width 14 height 21
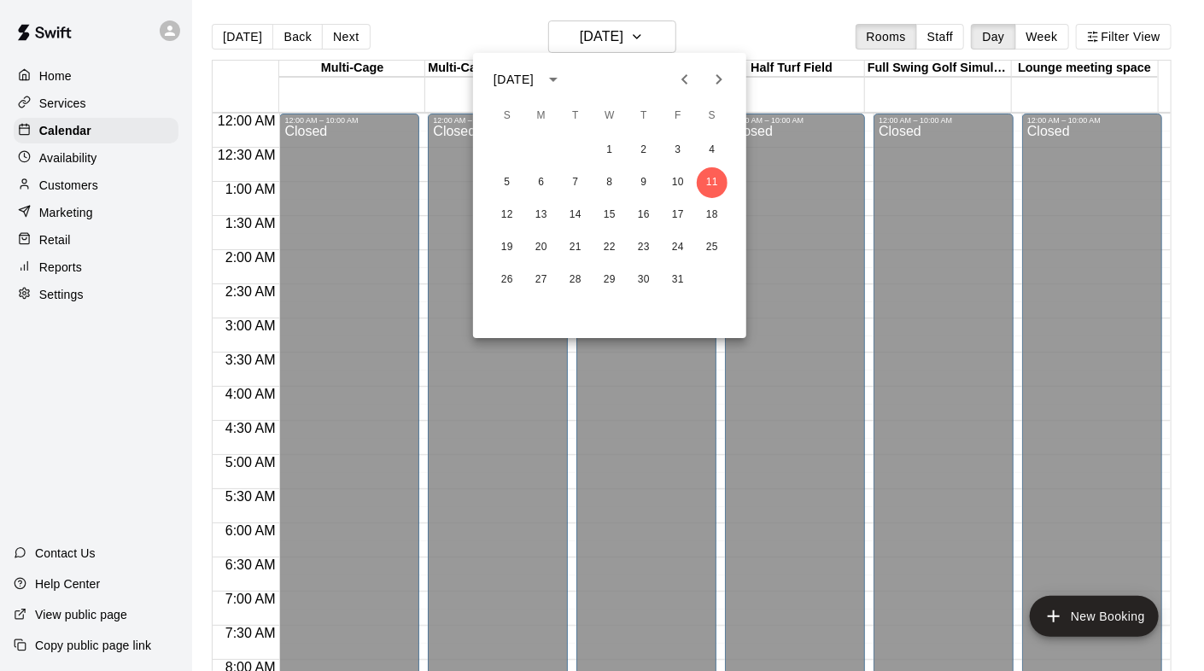
click at [662, 26] on div at bounding box center [602, 335] width 1204 height 671
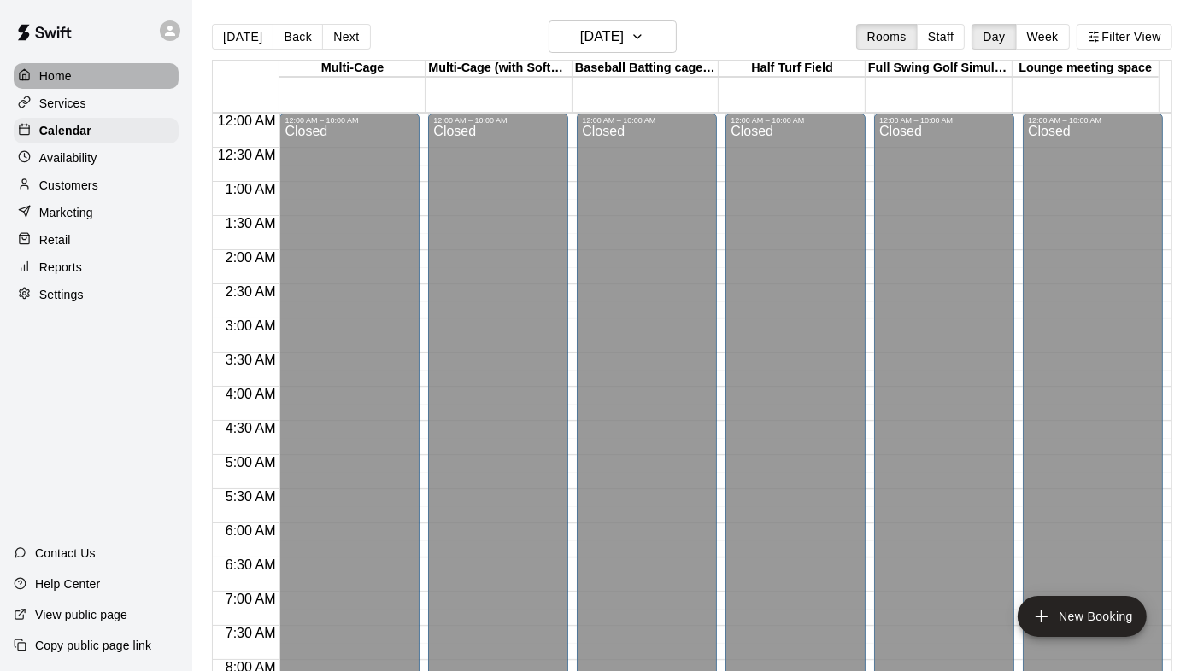
click at [56, 73] on p "Home" at bounding box center [55, 75] width 32 height 17
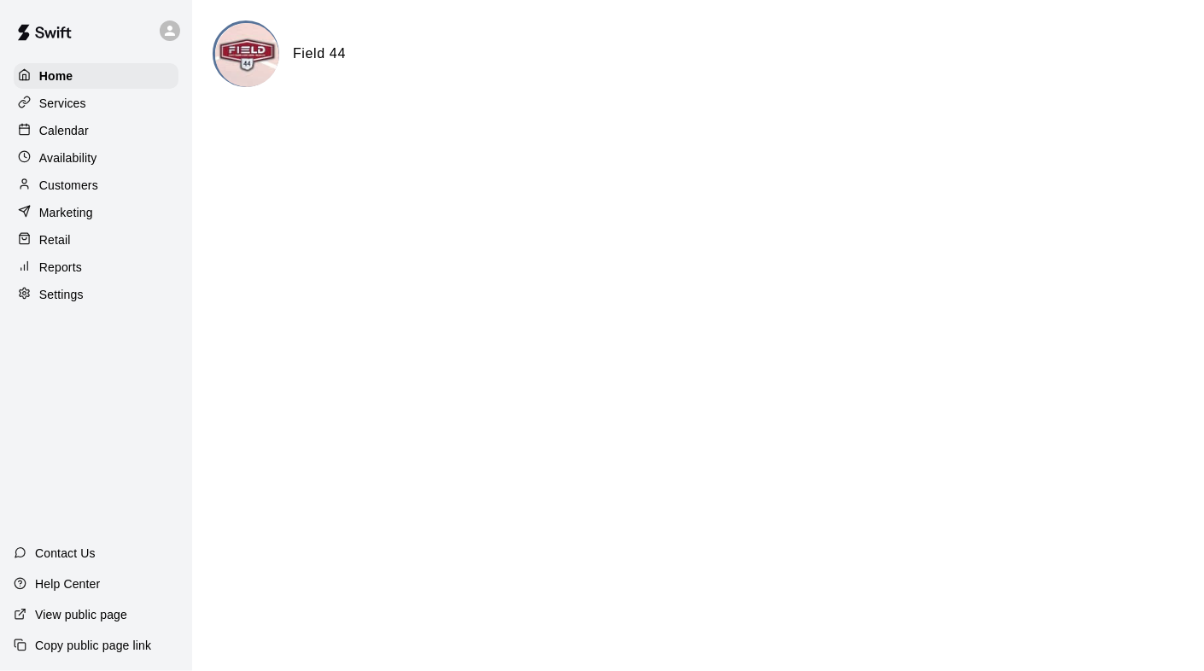
click at [92, 130] on div "Calendar" at bounding box center [96, 131] width 165 height 26
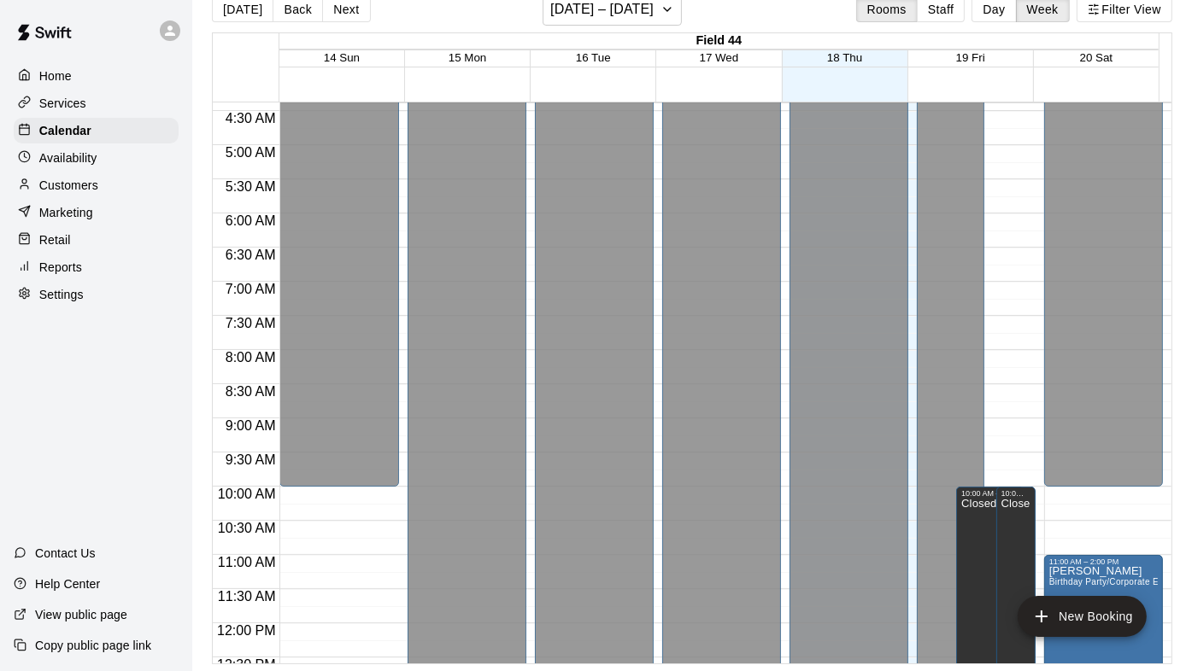
scroll to position [139, 0]
